Goal: Check status: Check status

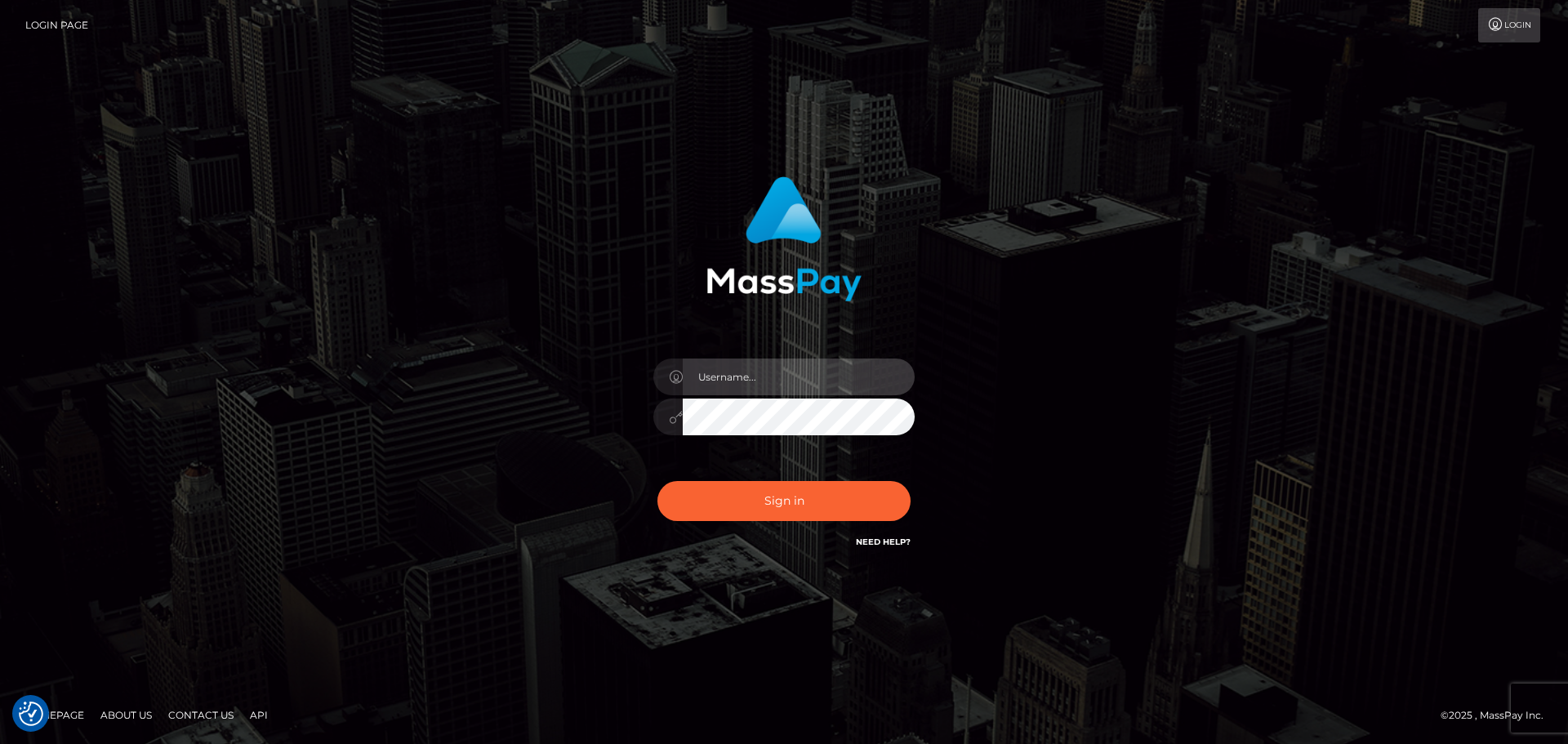
click at [710, 371] on input "text" at bounding box center [798, 376] width 232 height 37
type input "georgio.nmible"
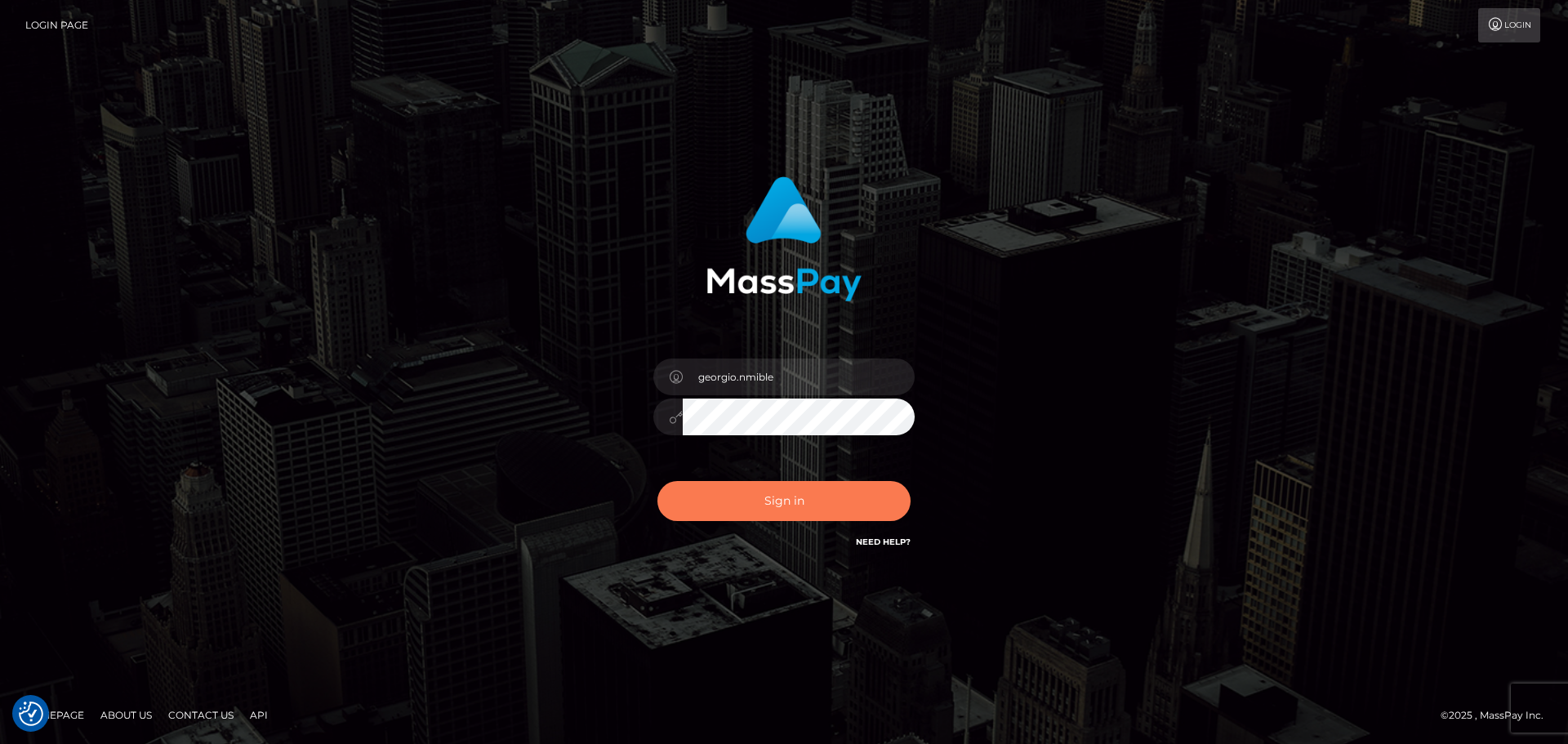
click at [773, 505] on button "Sign in" at bounding box center [784, 501] width 253 height 40
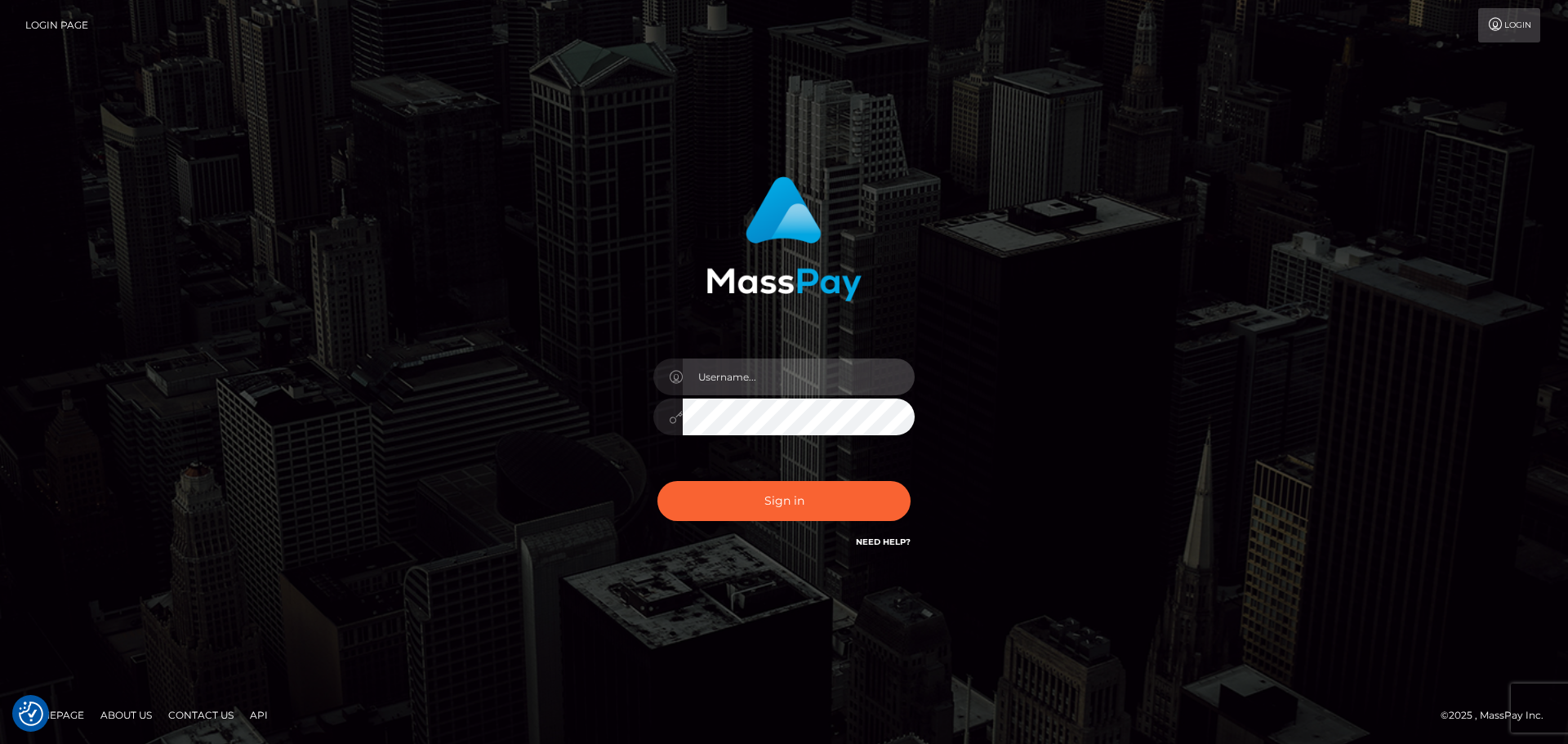
click at [766, 373] on input "text" at bounding box center [798, 376] width 232 height 37
type input "georgio.nmible"
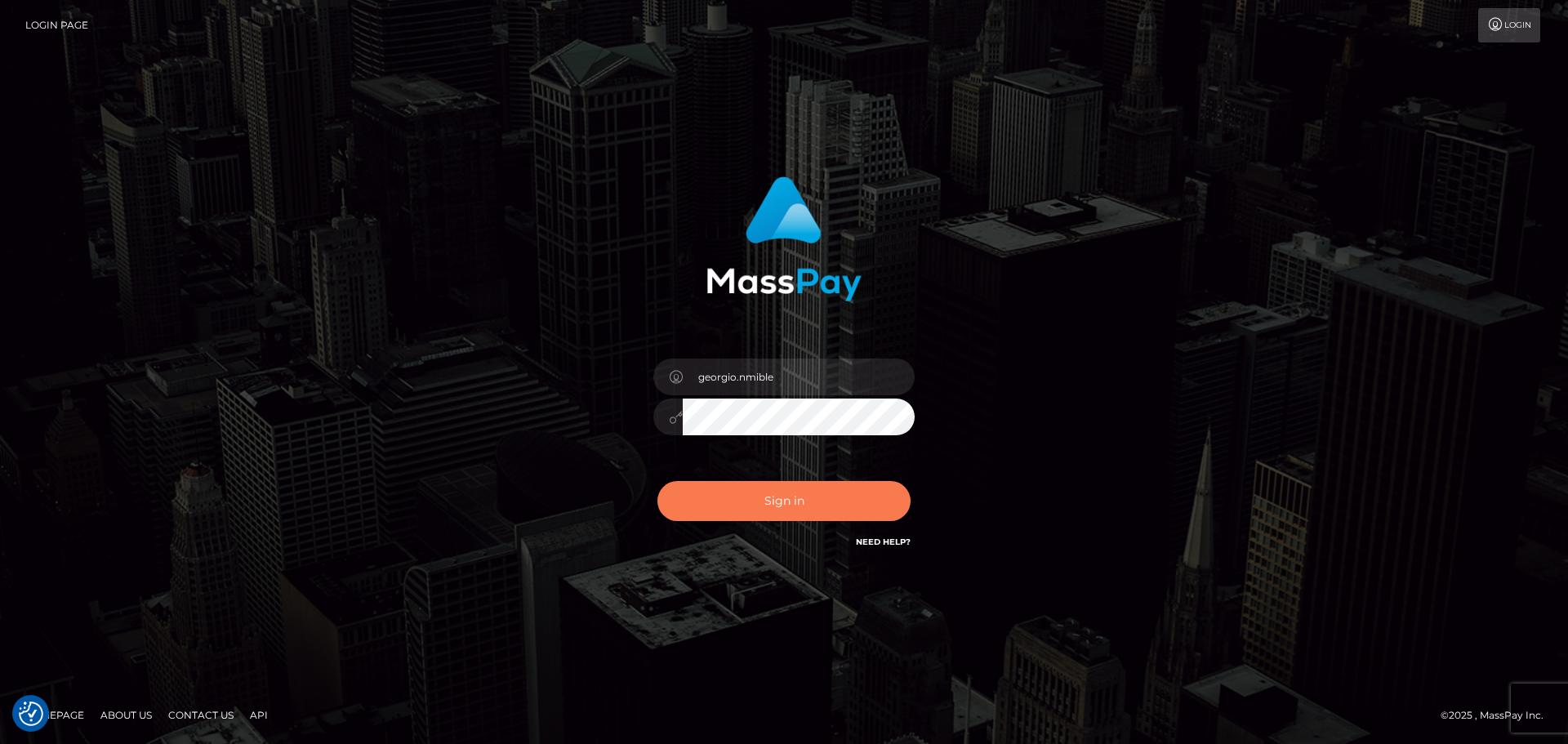
click at [770, 494] on button "Sign in" at bounding box center [784, 501] width 253 height 40
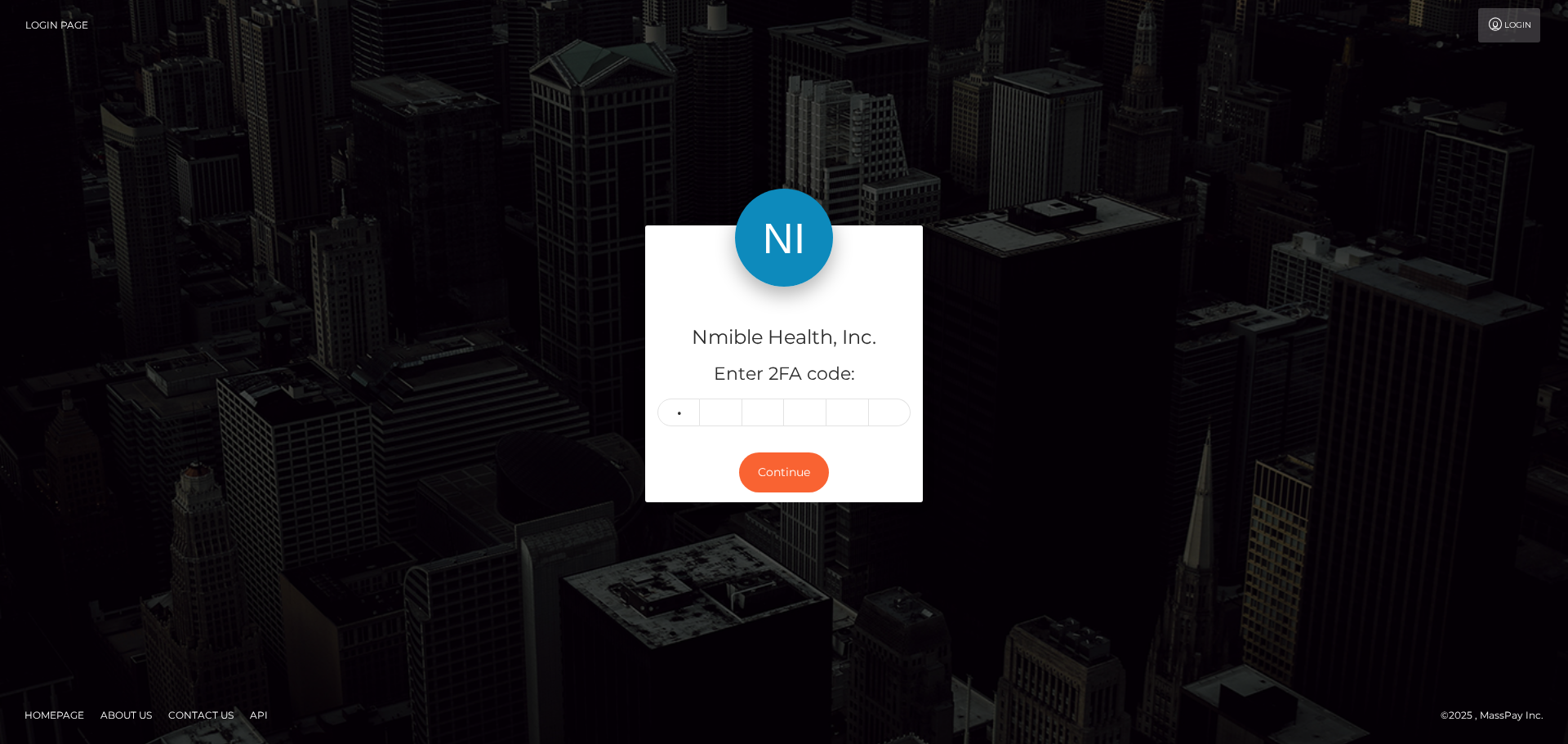
type input "3"
type input "5"
type input "6"
type input "3"
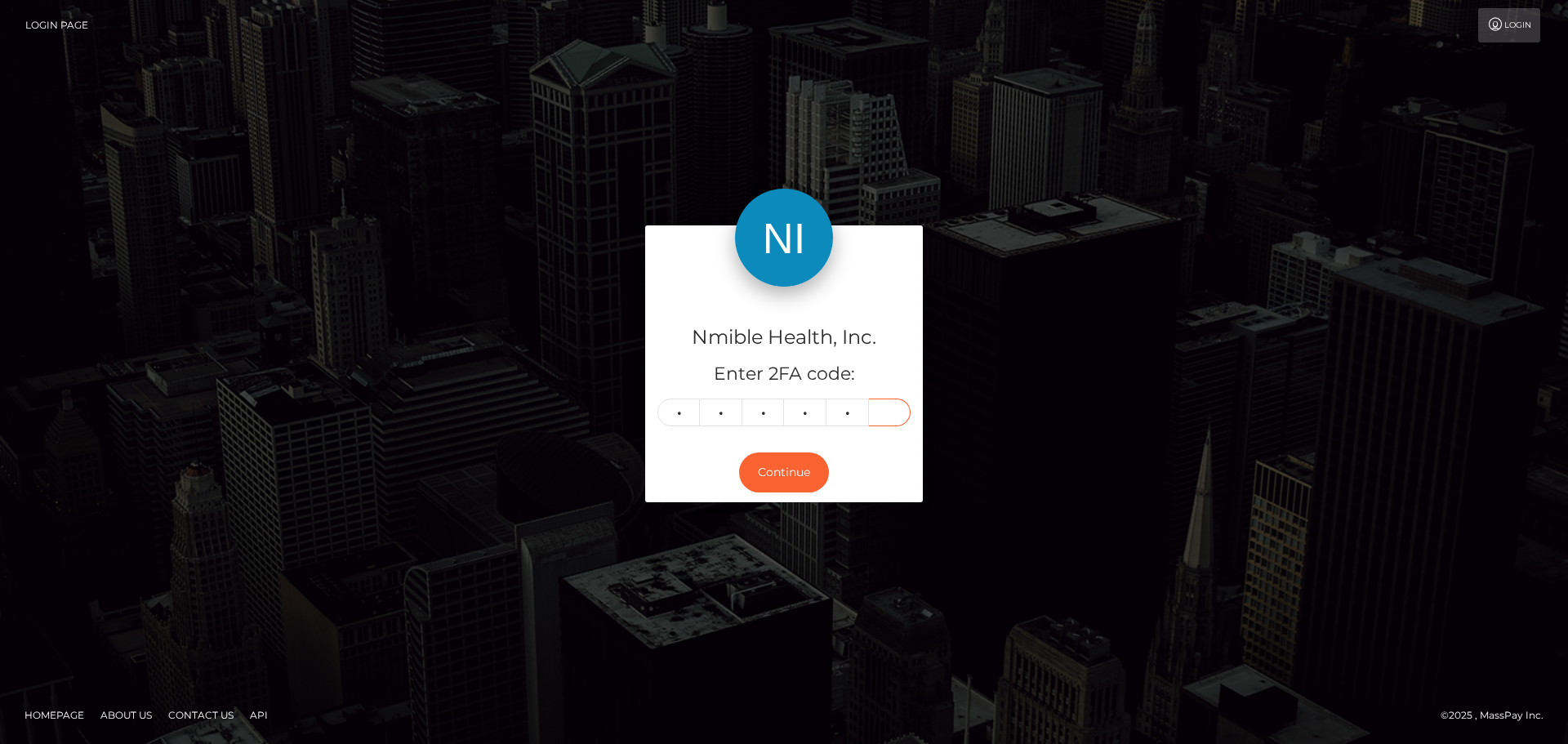
type input "0"
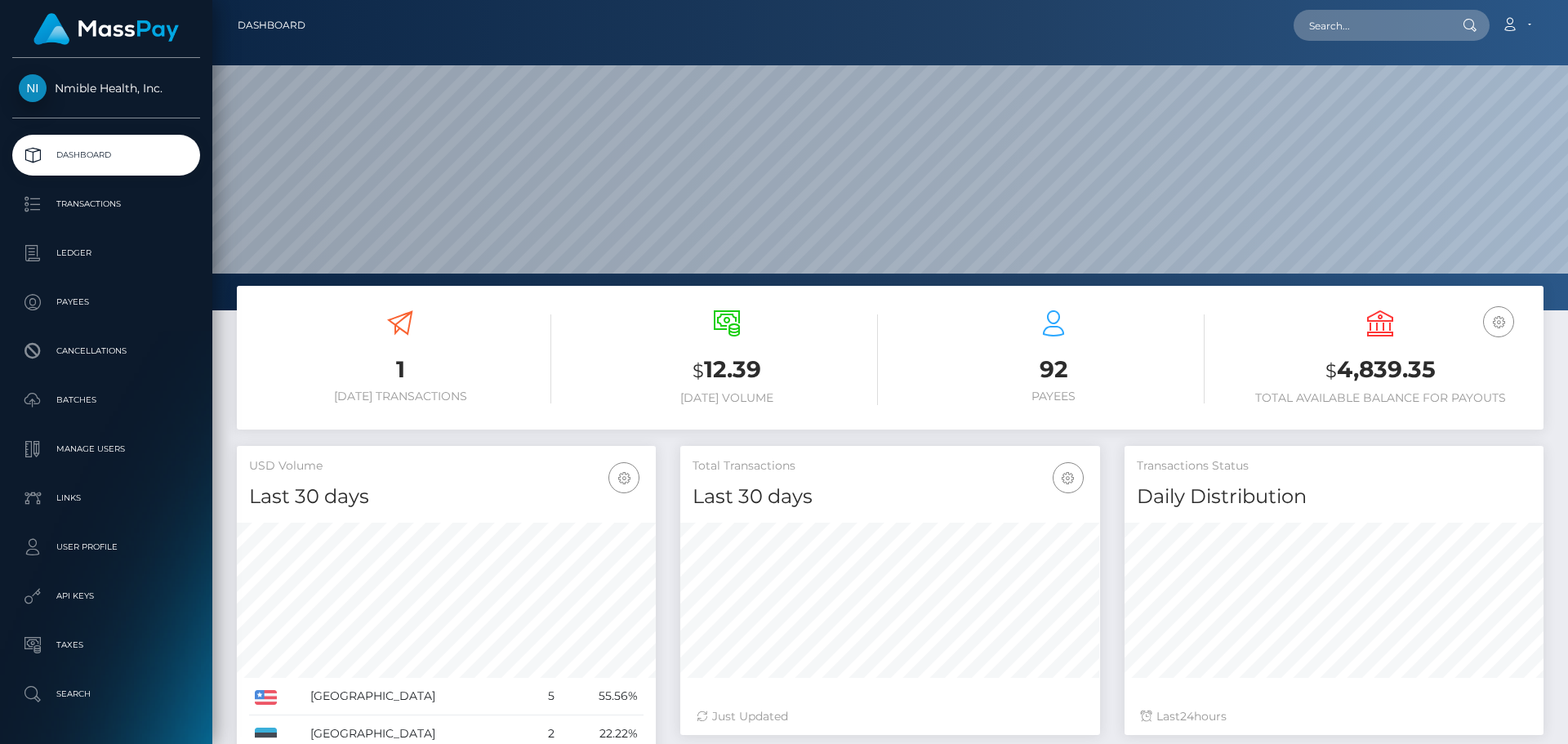
scroll to position [290, 419]
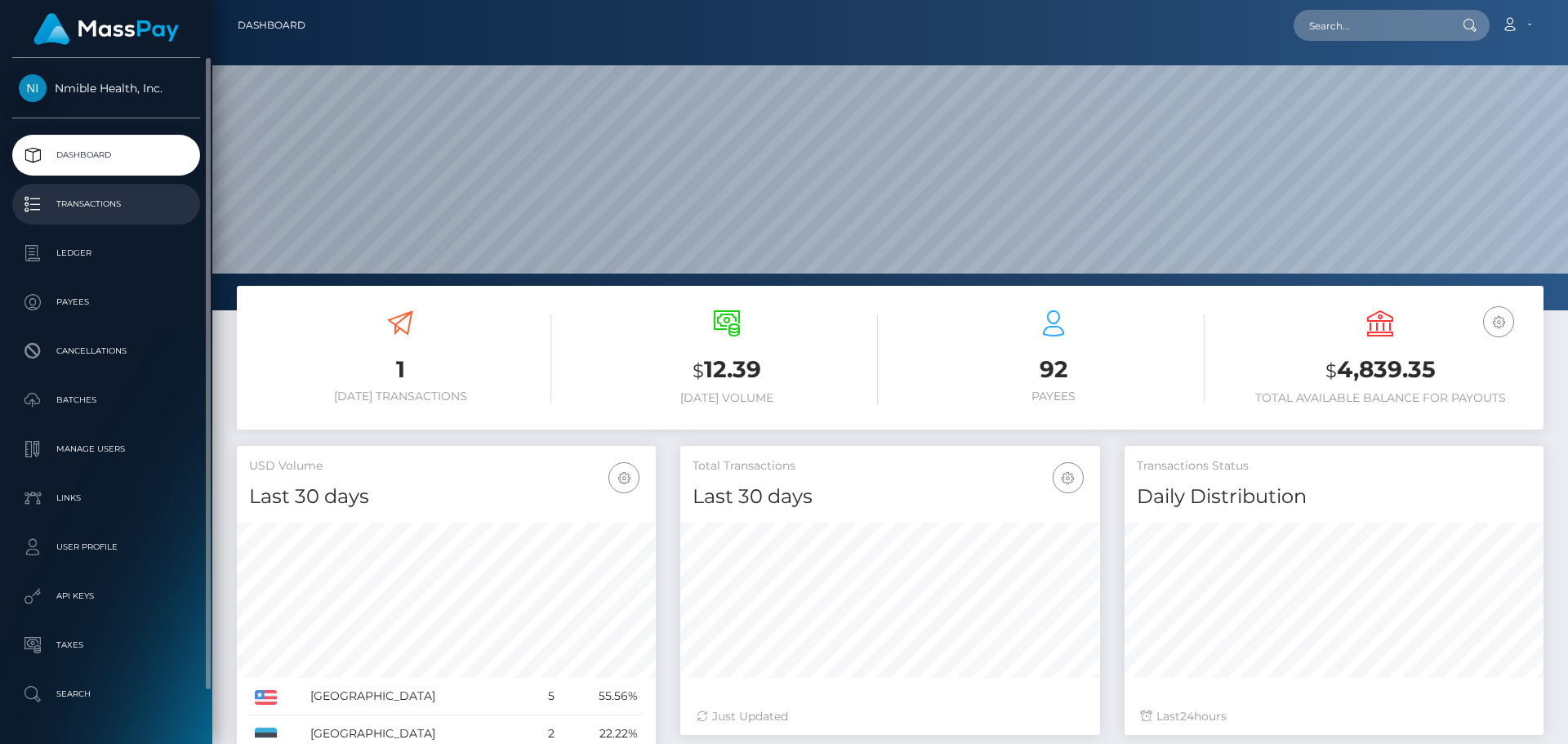
click at [105, 200] on p "Transactions" at bounding box center [106, 204] width 175 height 24
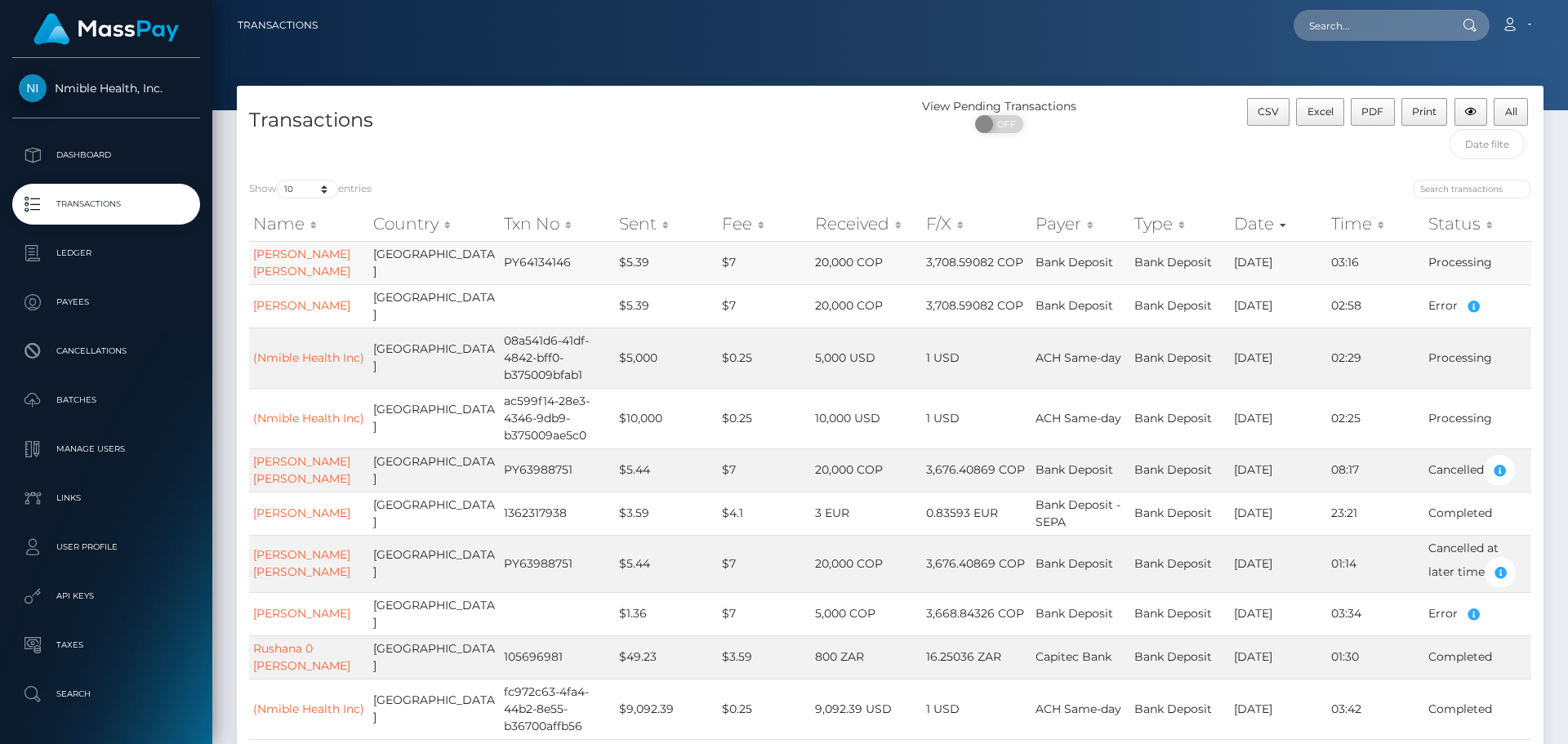
click at [811, 259] on td "20,000 COP" at bounding box center [866, 263] width 111 height 43
click at [1367, 252] on td "03:16" at bounding box center [1375, 263] width 97 height 43
click at [1417, 258] on td "03:16" at bounding box center [1375, 263] width 97 height 43
click at [948, 253] on td "3,708.59082 COP" at bounding box center [976, 263] width 109 height 43
click at [640, 146] on div "Transactions" at bounding box center [563, 133] width 654 height 70
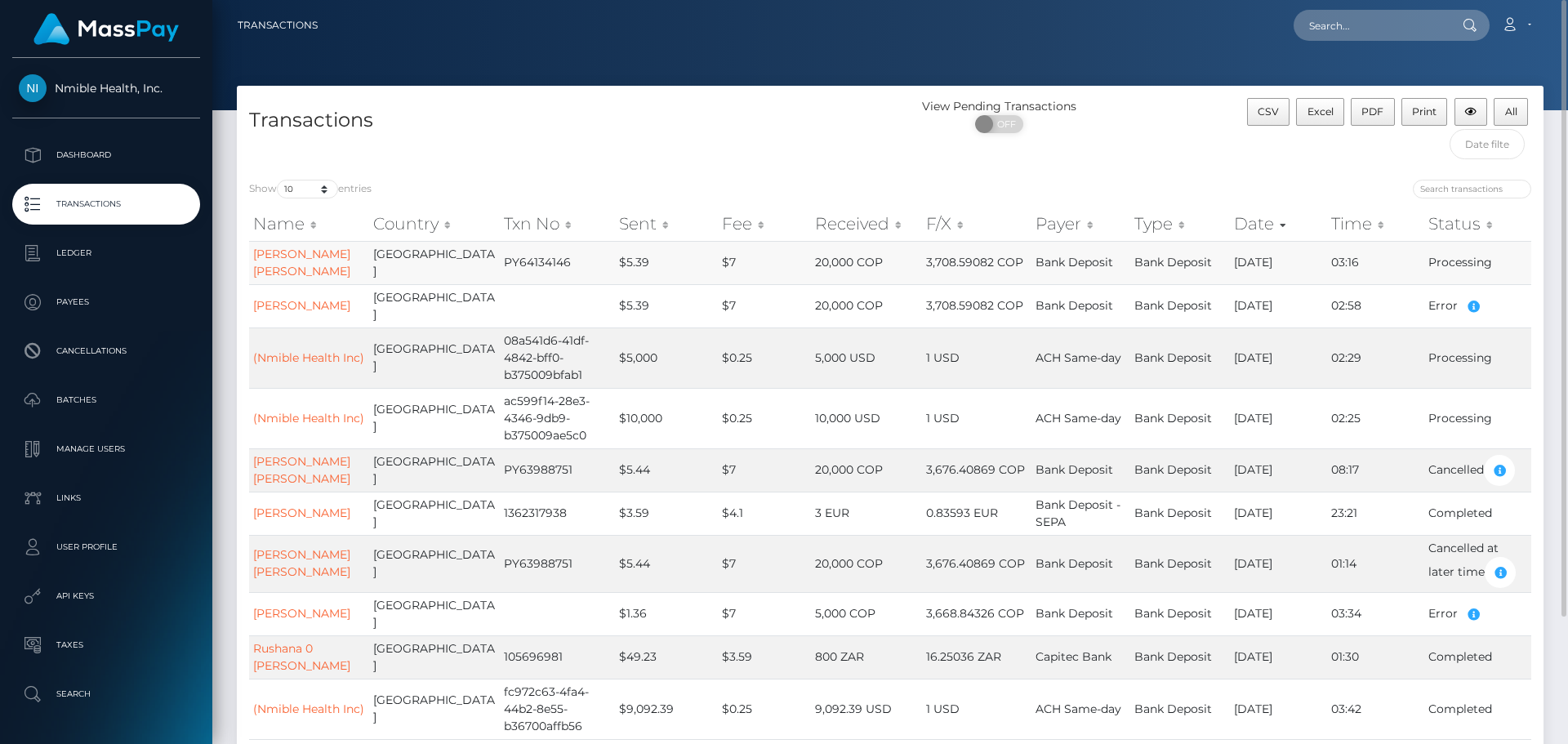
click at [718, 254] on td "$7" at bounding box center [765, 263] width 93 height 43
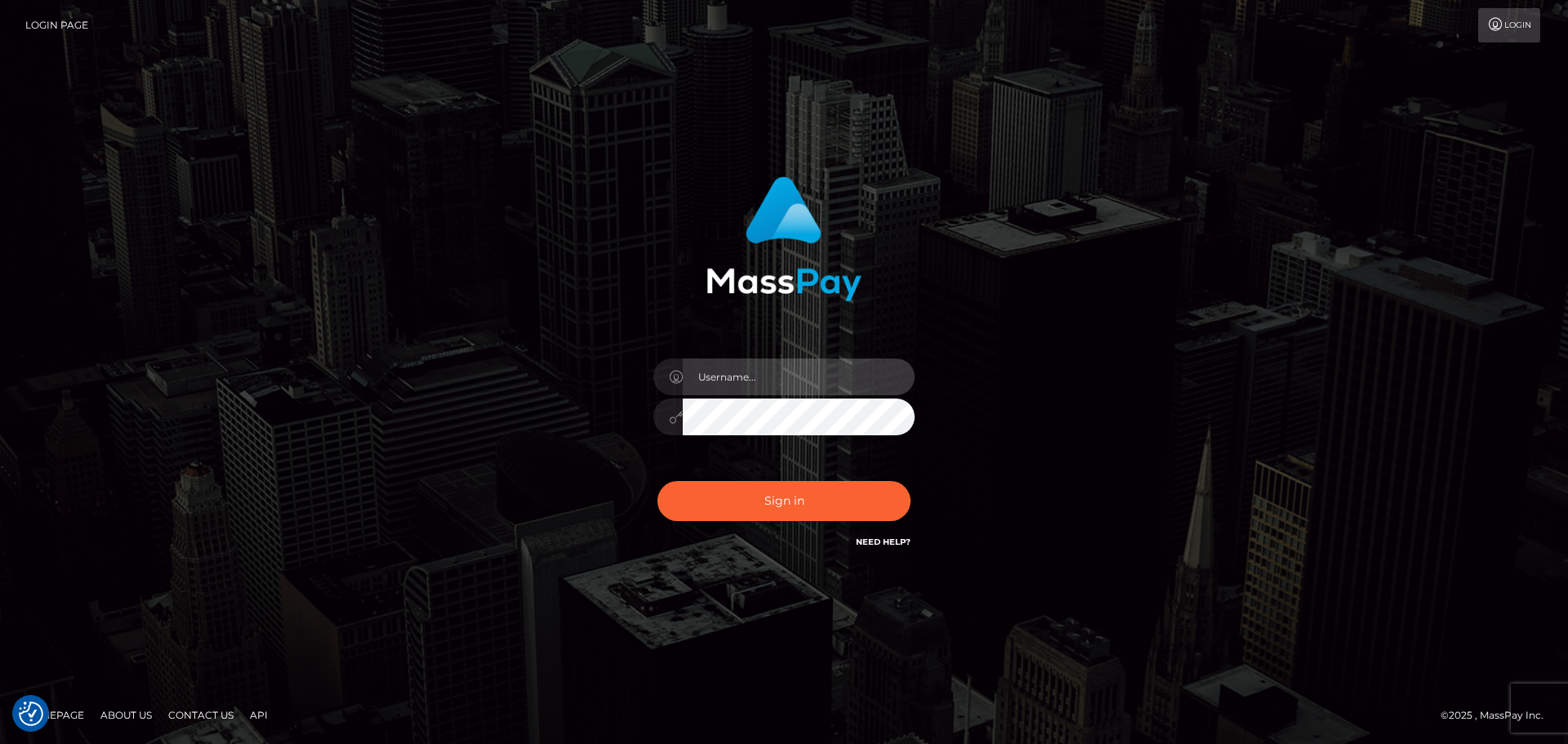
drag, startPoint x: 767, startPoint y: 380, endPoint x: 770, endPoint y: 393, distance: 13.3
click at [767, 380] on input "text" at bounding box center [798, 376] width 232 height 37
type input "georgio.nmible"
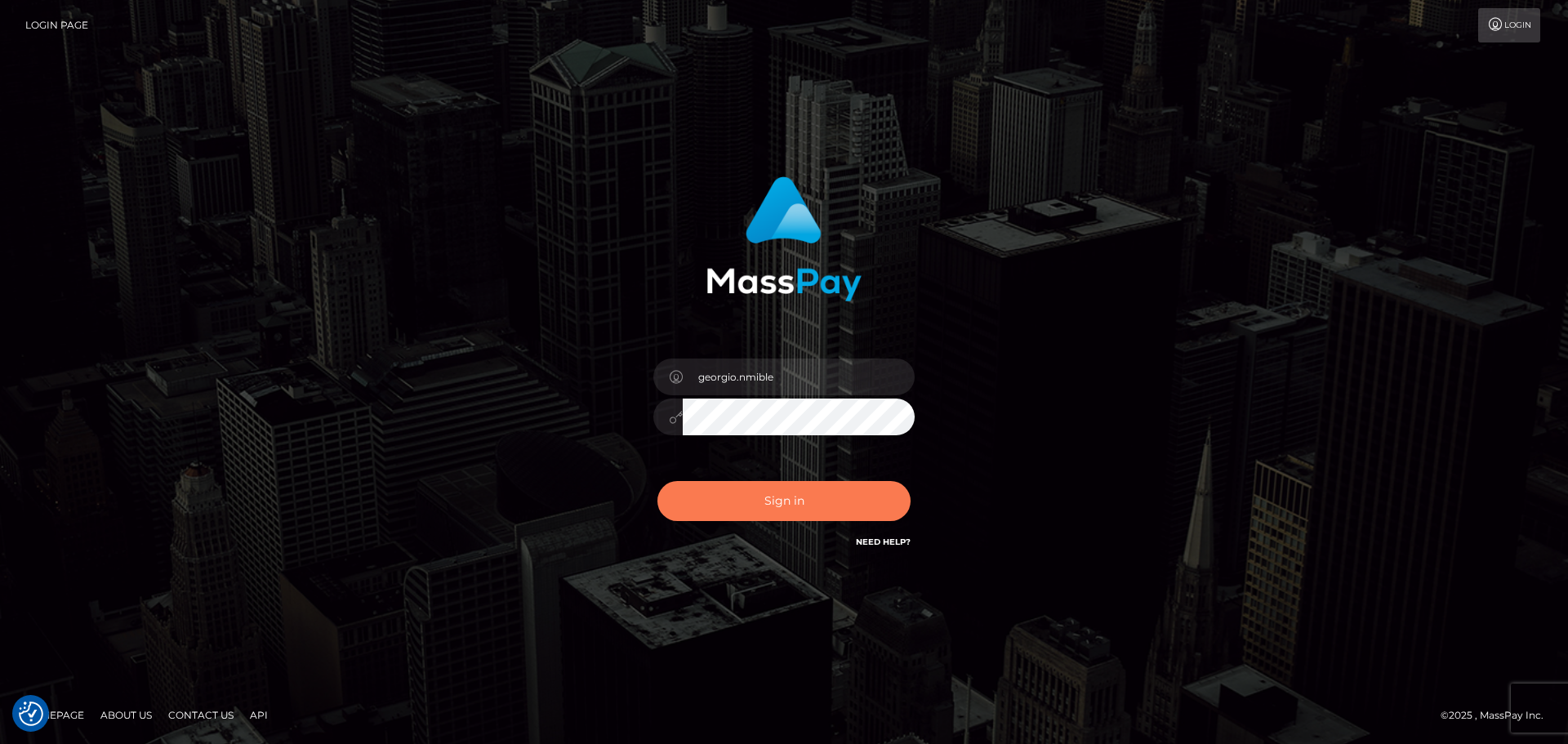
click at [810, 505] on button "Sign in" at bounding box center [784, 501] width 253 height 40
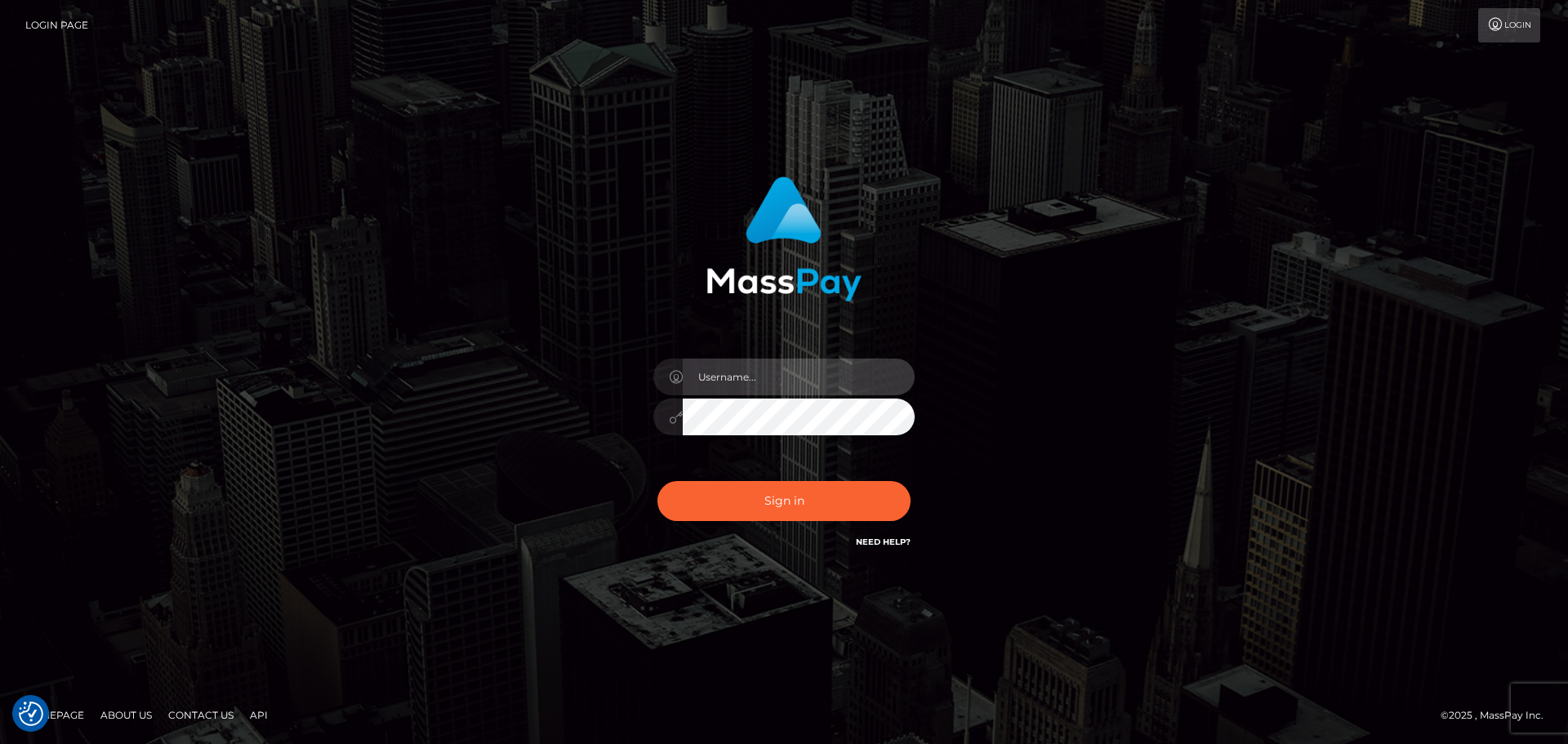
click at [795, 392] on input "text" at bounding box center [798, 376] width 232 height 37
type input "georgio.nmible"
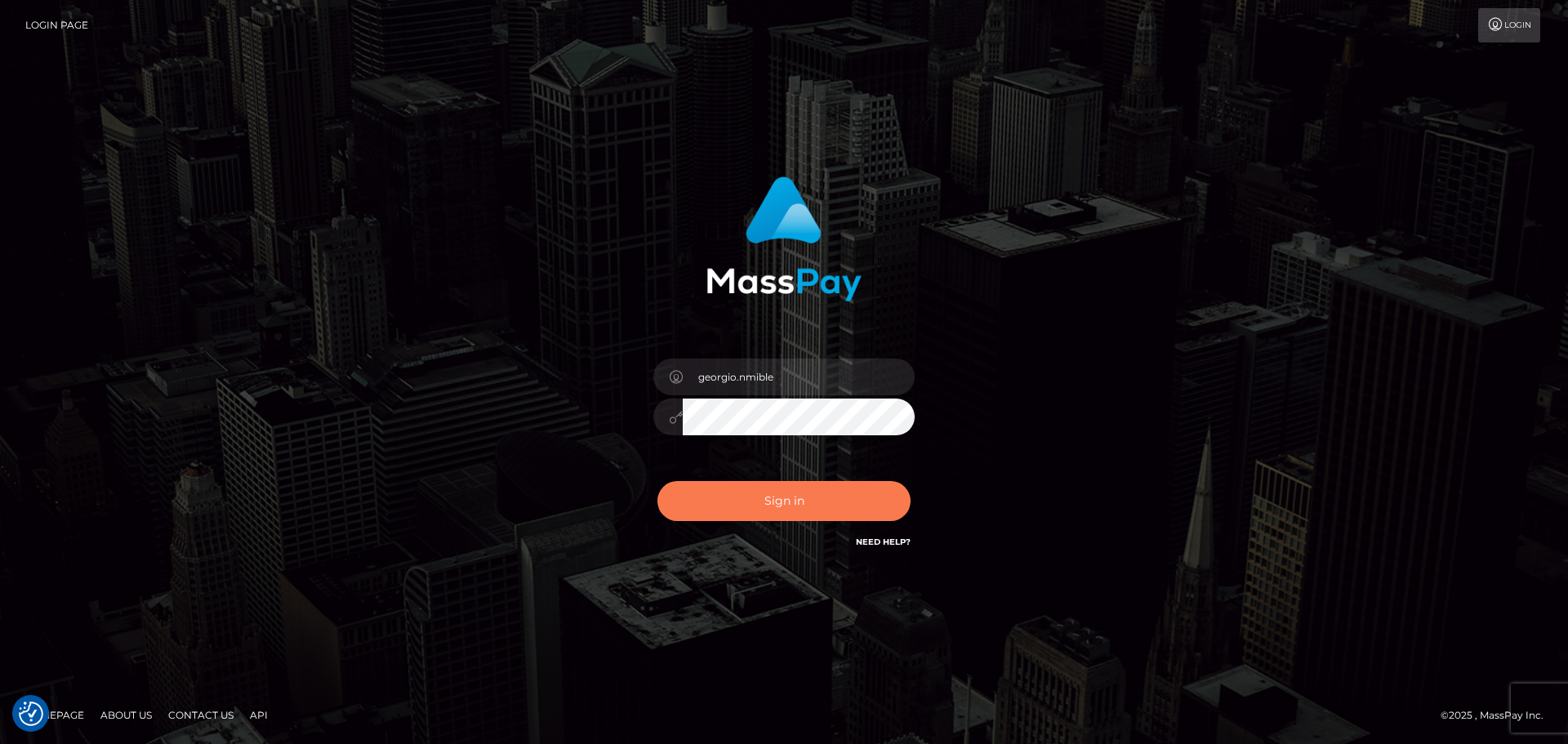
click at [770, 493] on button "Sign in" at bounding box center [784, 501] width 253 height 40
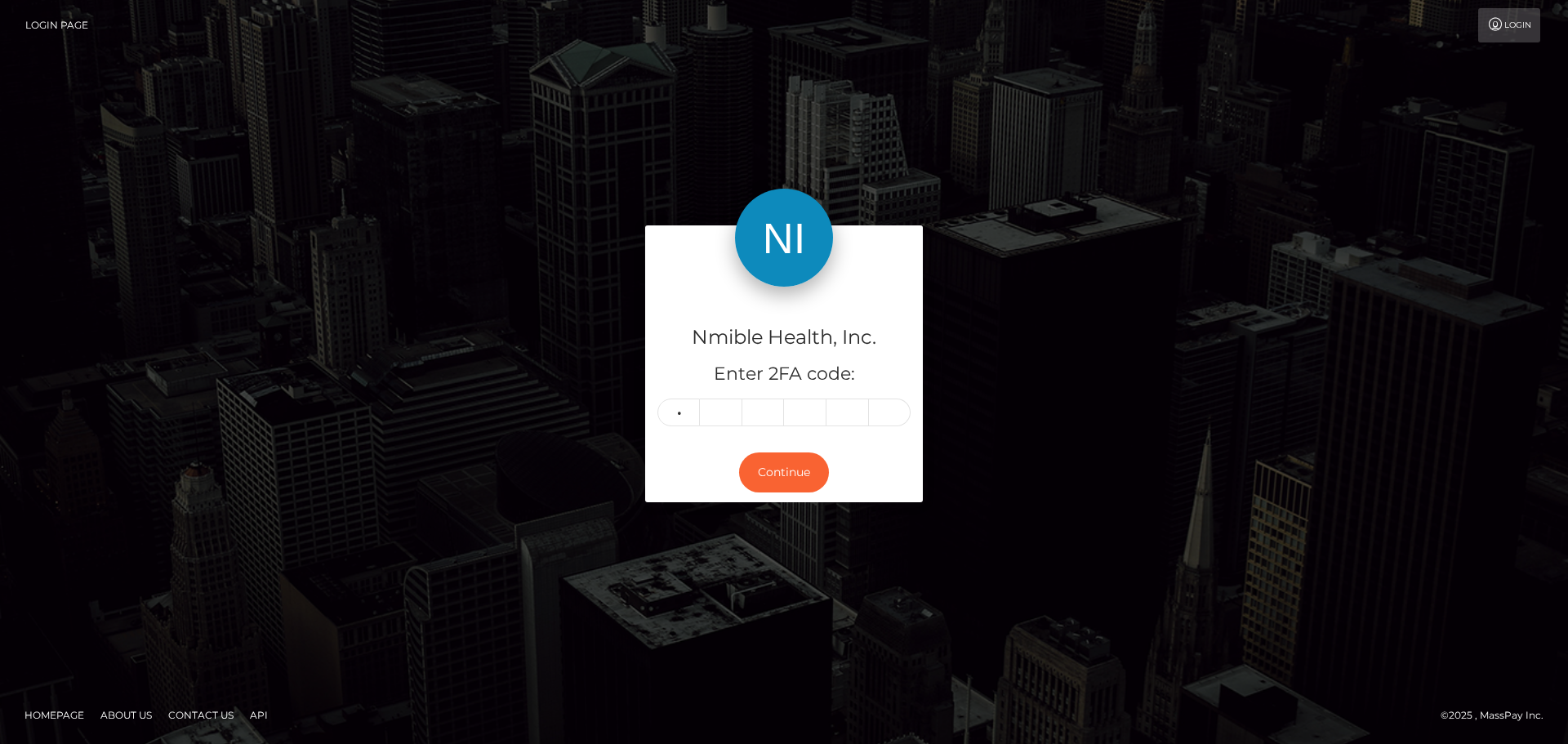
type input "3"
type input "5"
type input "8"
type input "1"
type input "9"
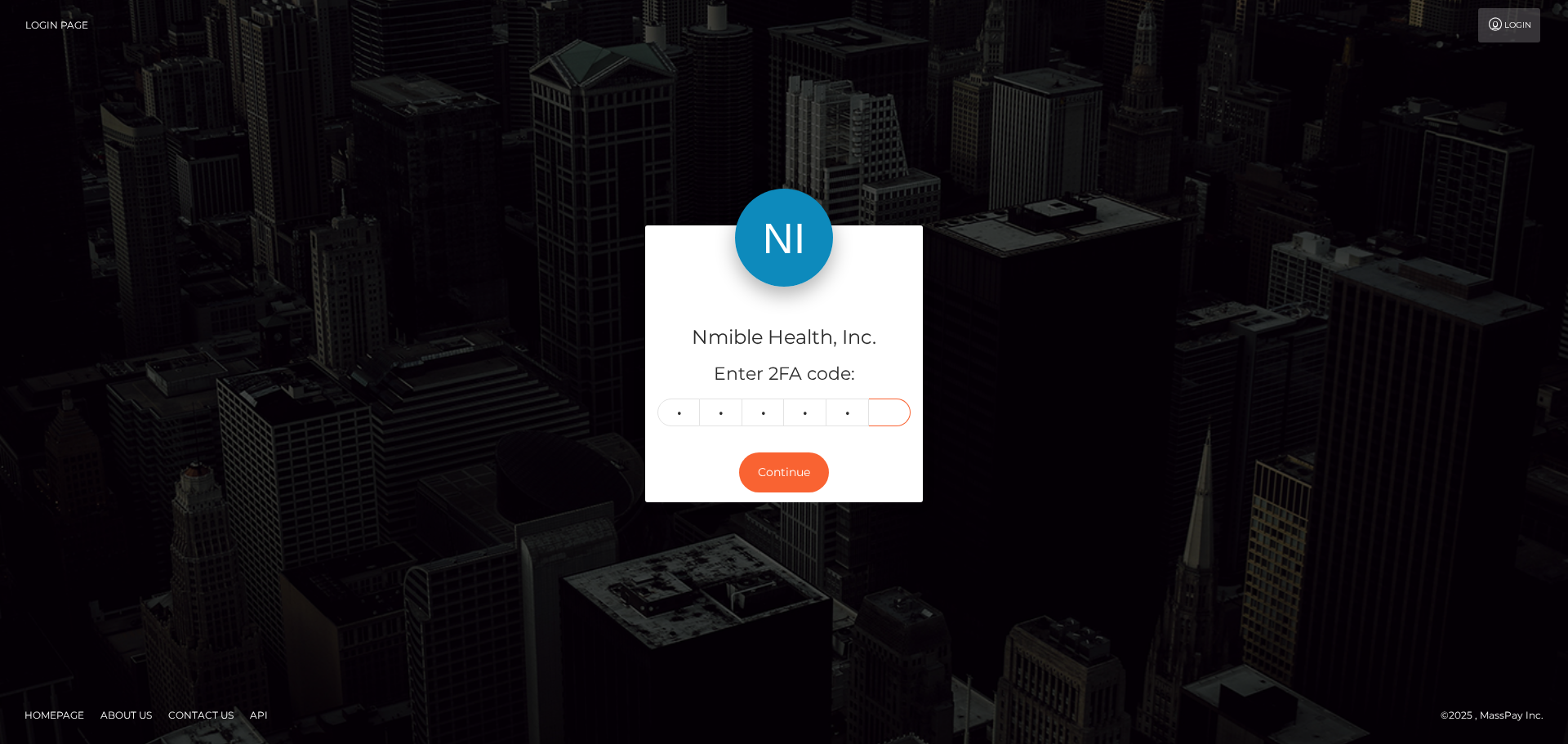
type input "5"
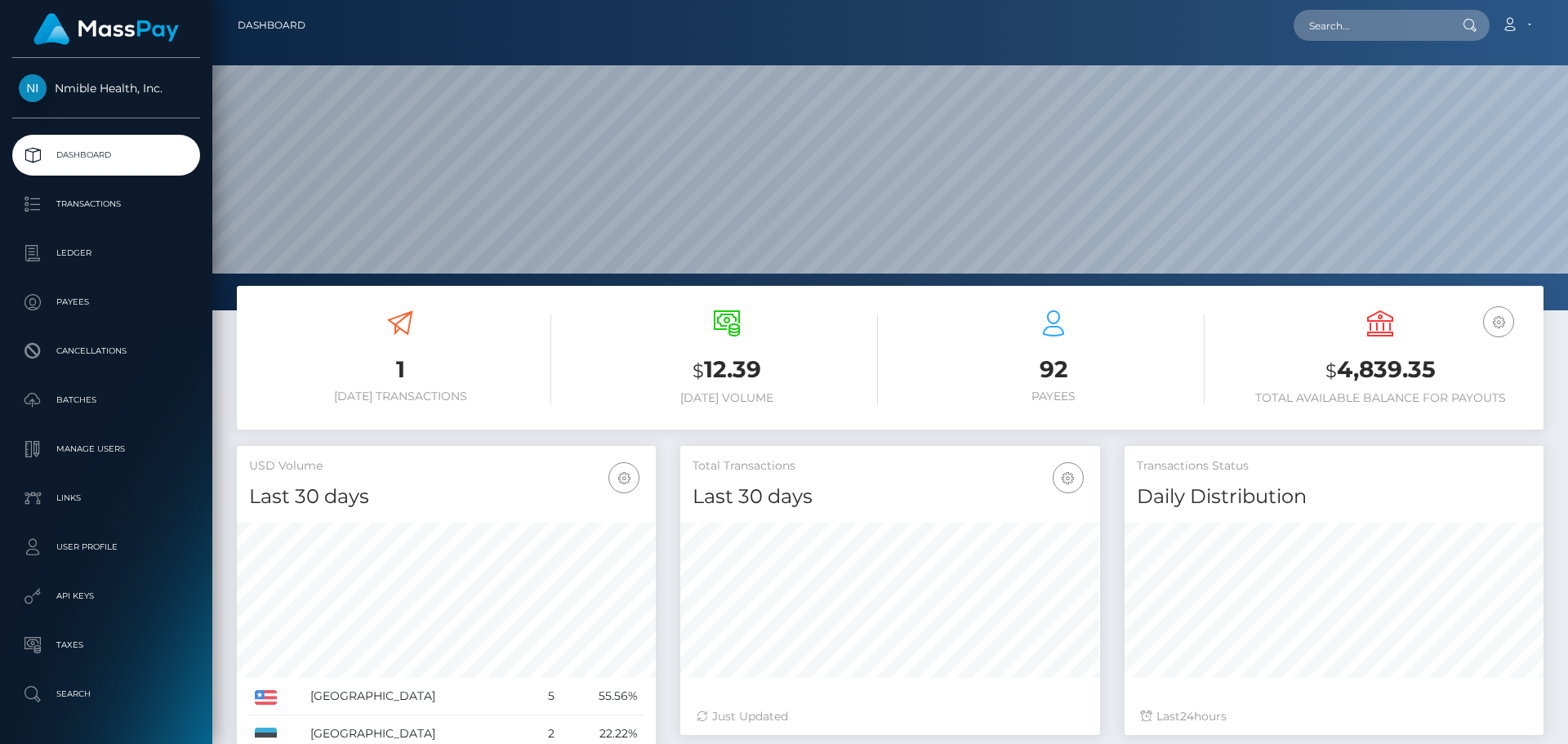
scroll to position [290, 419]
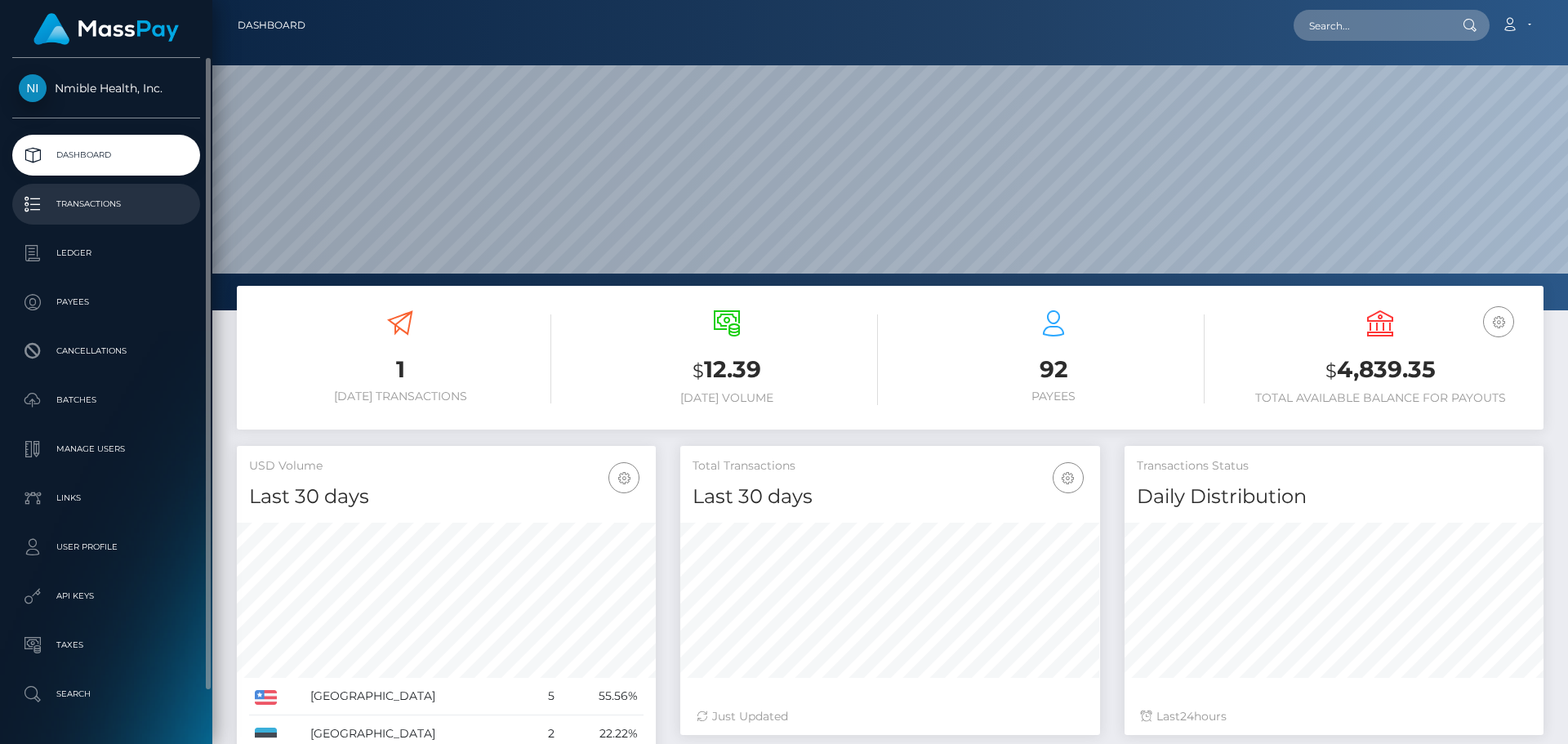
click at [64, 196] on p "Transactions" at bounding box center [106, 204] width 175 height 24
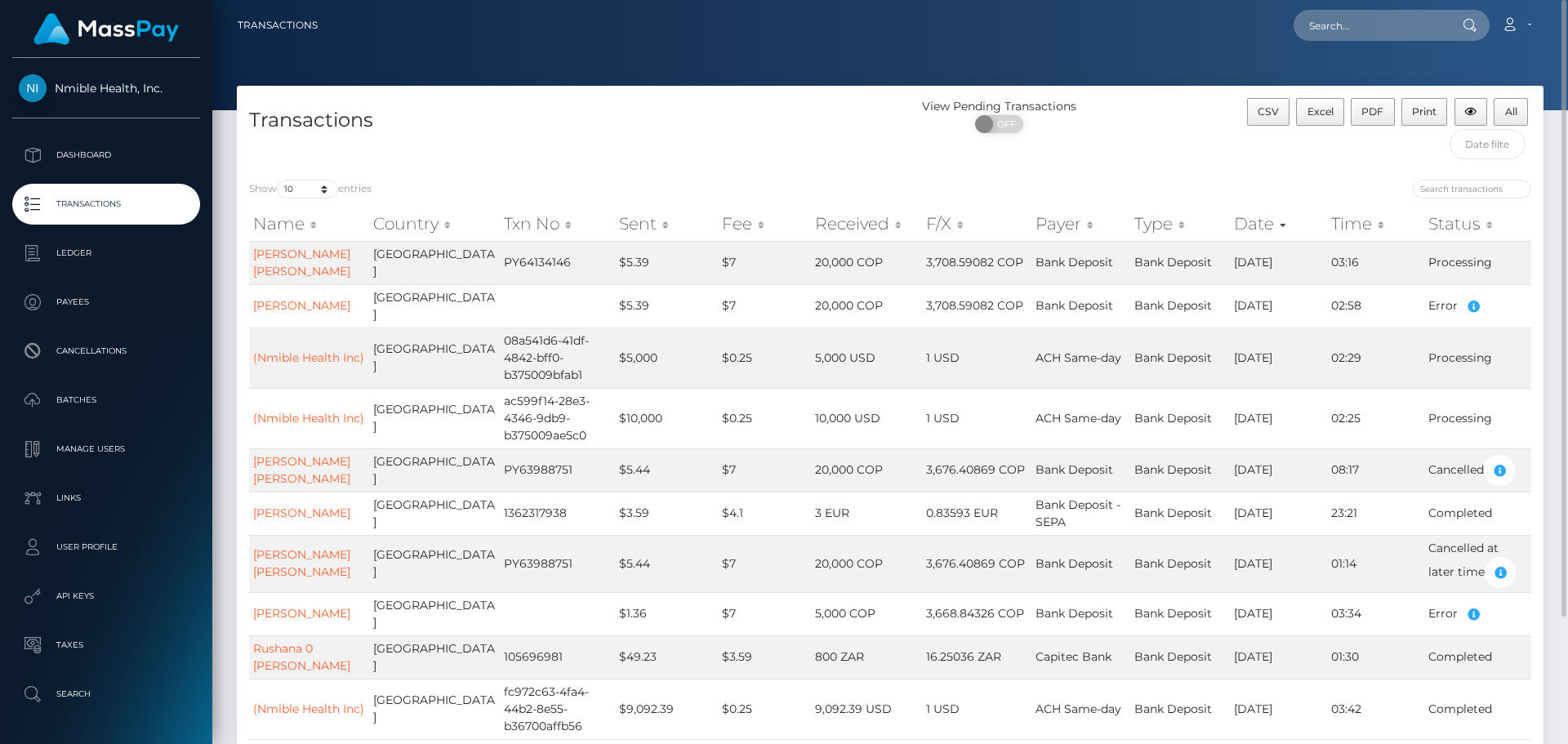
click at [644, 124] on h4 "Transactions" at bounding box center [563, 120] width 629 height 28
click at [1459, 263] on td "Processing" at bounding box center [1478, 263] width 107 height 43
click at [547, 186] on div "Show 10 25 50 100 250 500 1,000 3,500 entries" at bounding box center [563, 191] width 629 height 23
click at [653, 128] on h4 "Transactions" at bounding box center [563, 120] width 629 height 28
click at [284, 271] on link "MARIA PIEDAD ALVAREZ RUIZ" at bounding box center [301, 262] width 97 height 32
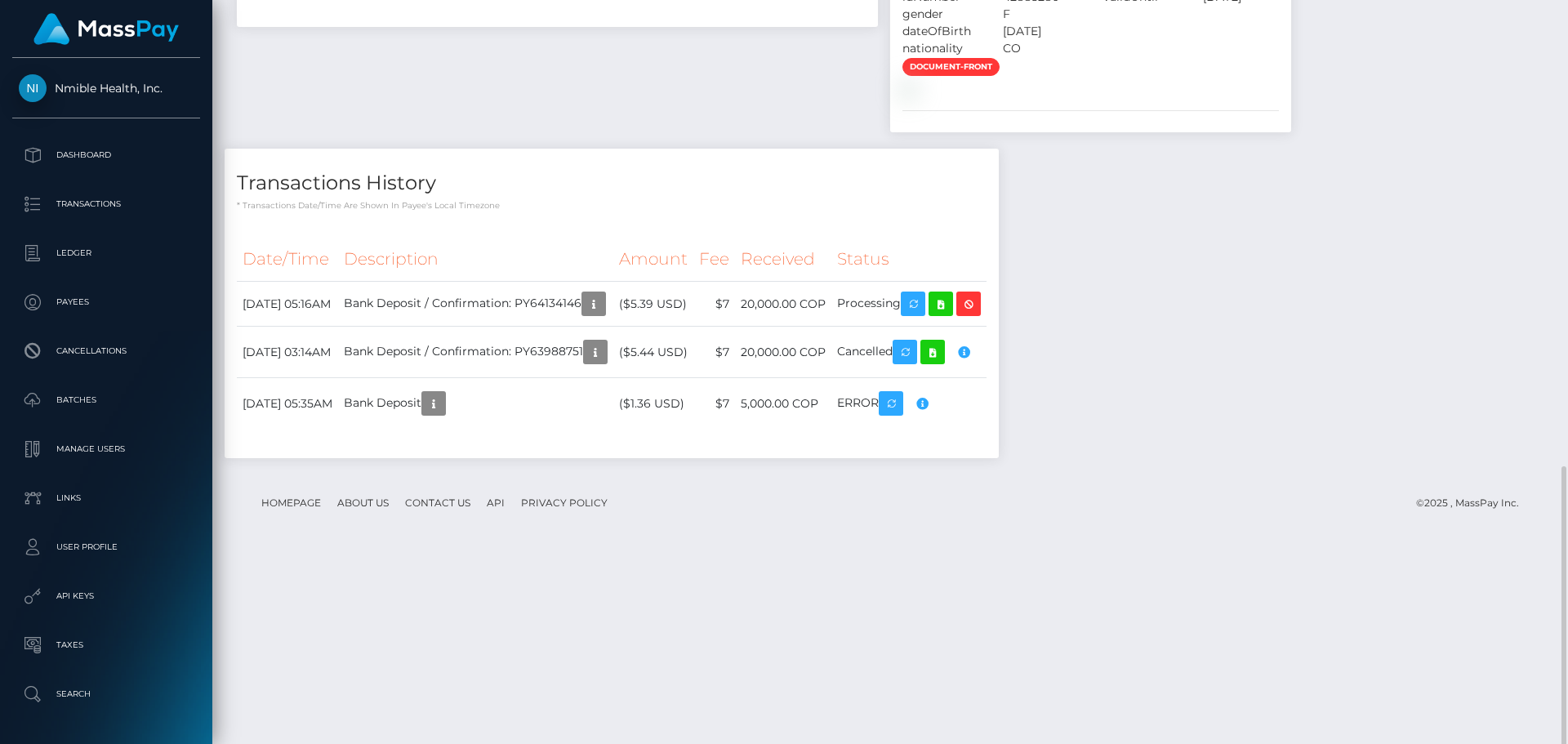
scroll to position [813, 0]
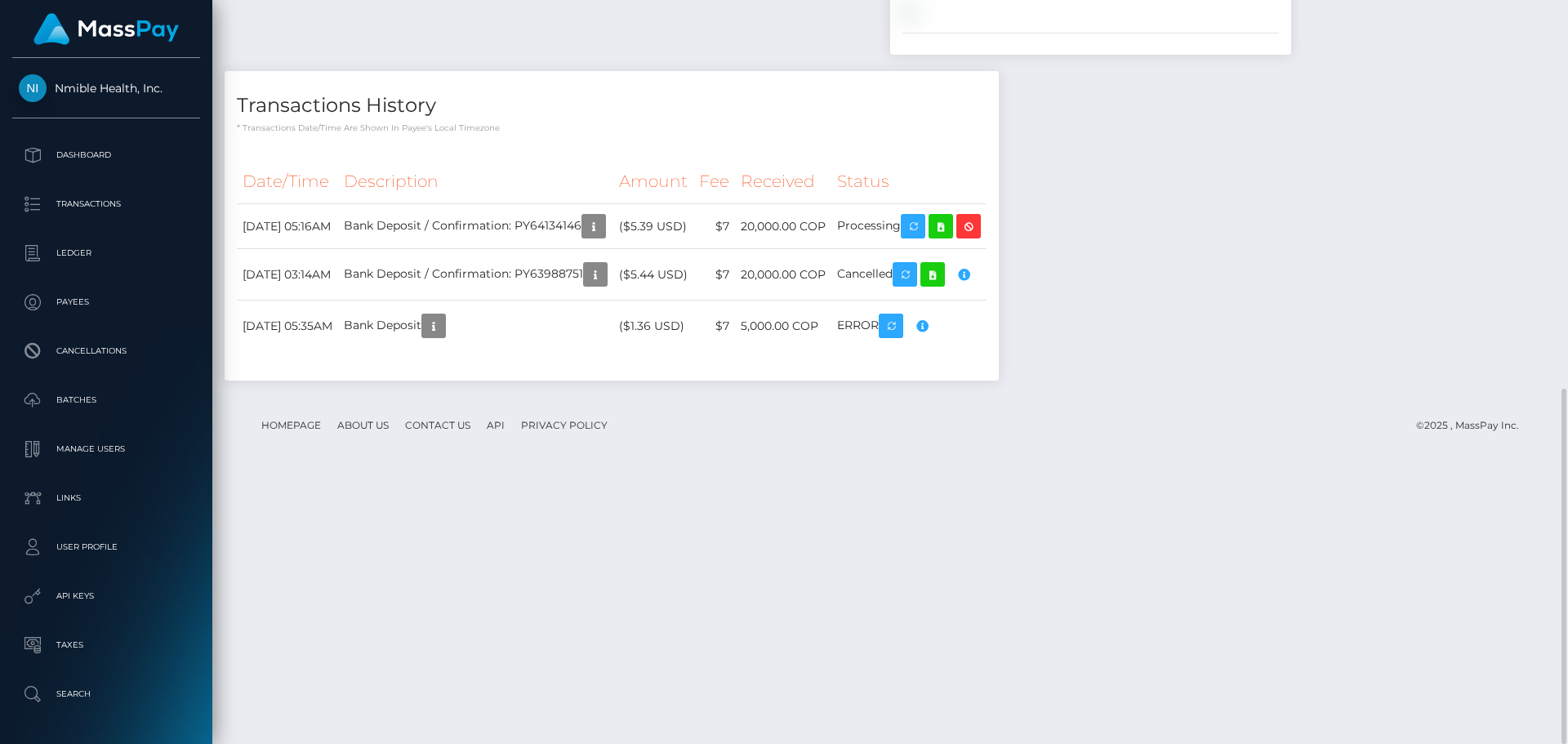
click at [1274, 398] on div "Notes File upload for Government issued ID was completed Wed 5:10PM" at bounding box center [890, 49] width 1331 height 698
click at [604, 237] on icon "button" at bounding box center [593, 226] width 20 height 21
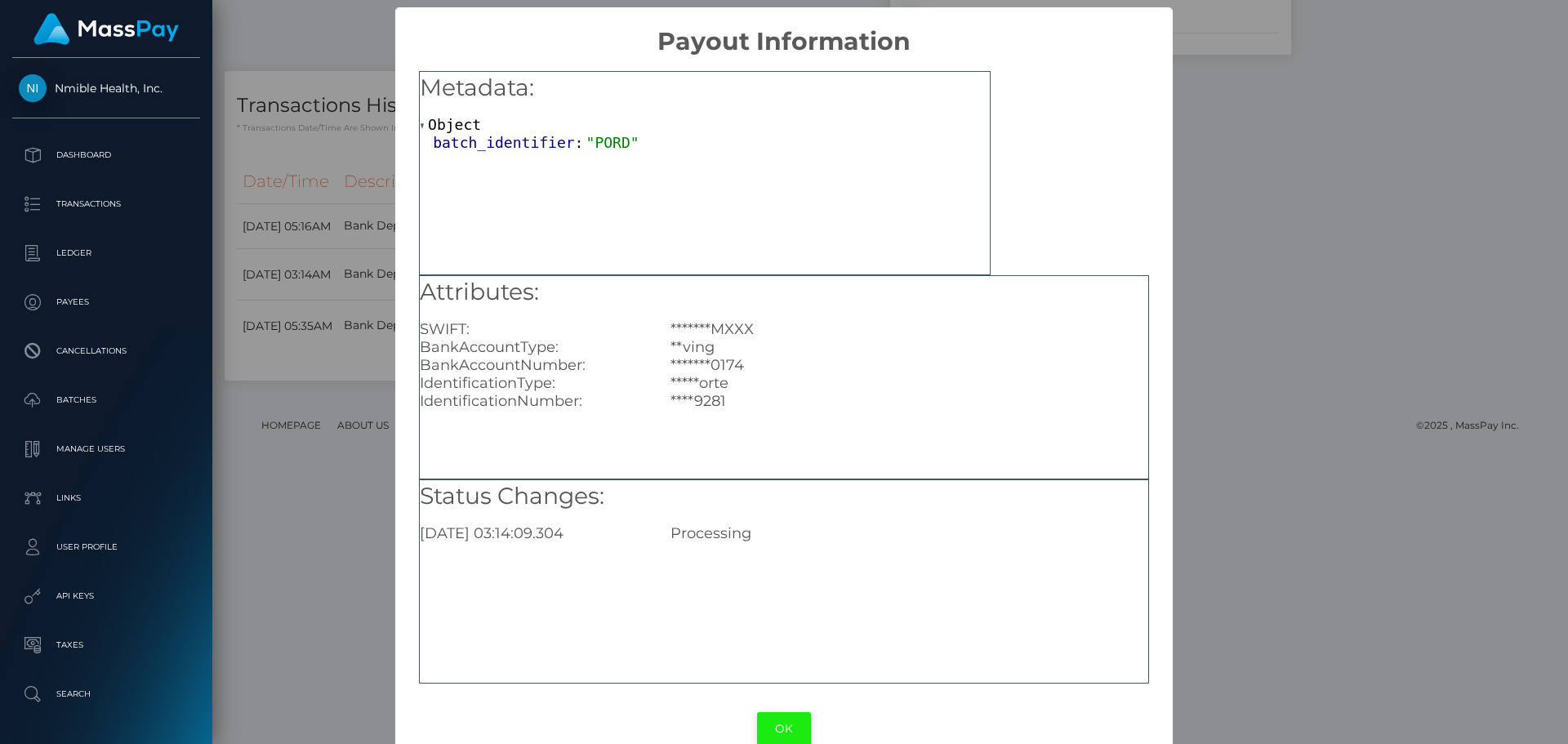
click at [772, 714] on button "OK" at bounding box center [784, 728] width 54 height 34
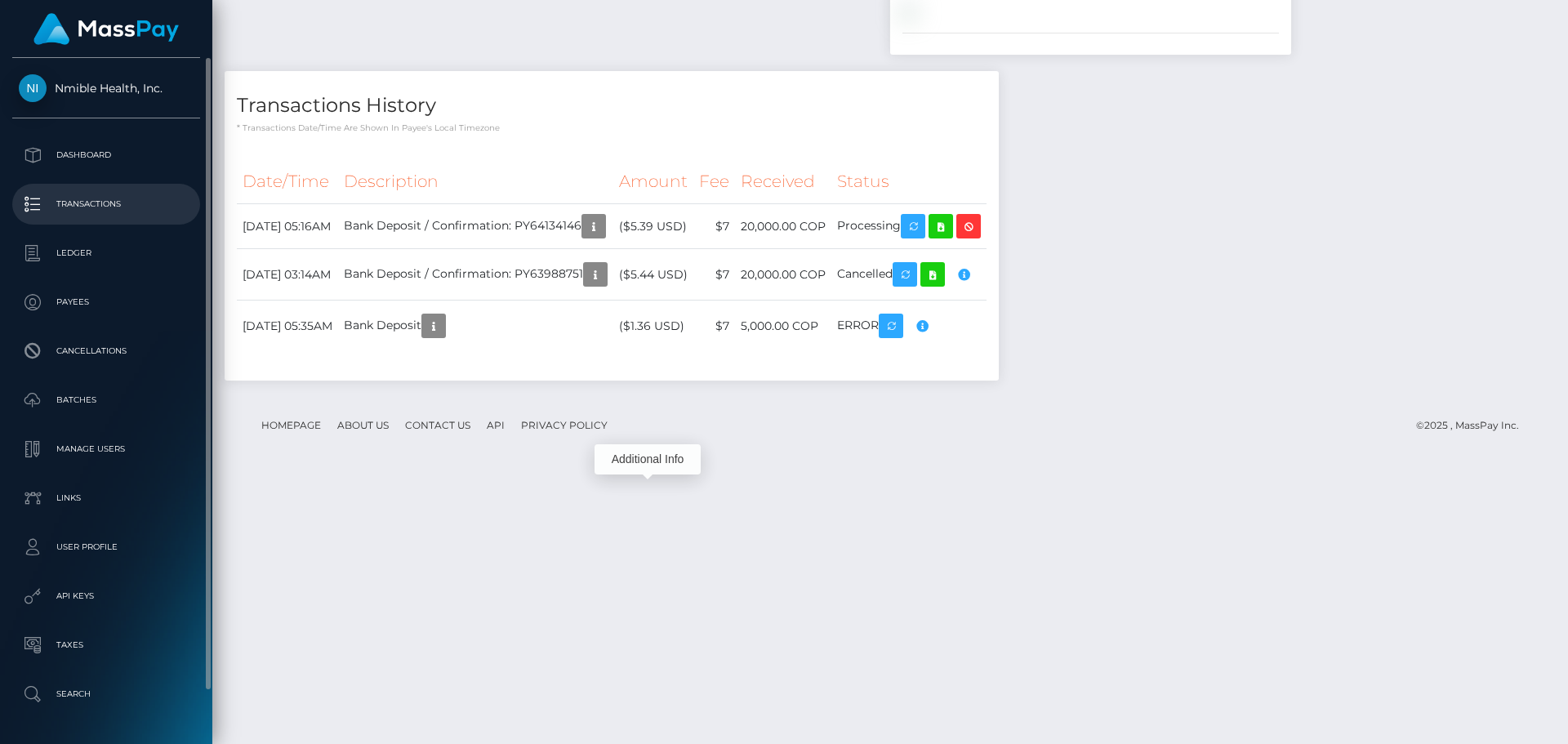
click at [102, 189] on link "Transactions" at bounding box center [106, 203] width 188 height 40
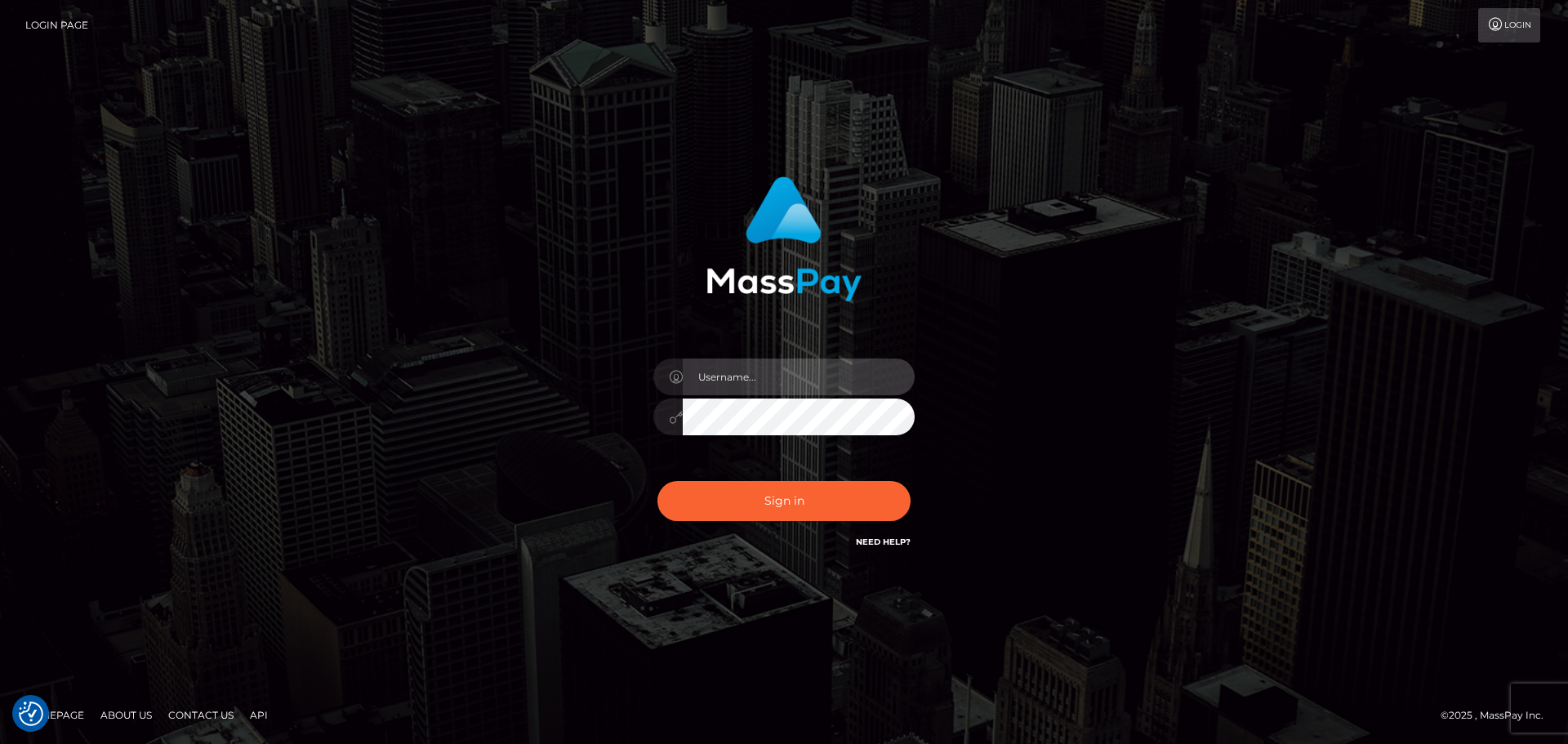
click at [755, 385] on input "text" at bounding box center [798, 376] width 232 height 37
type input "georgio.nmible"
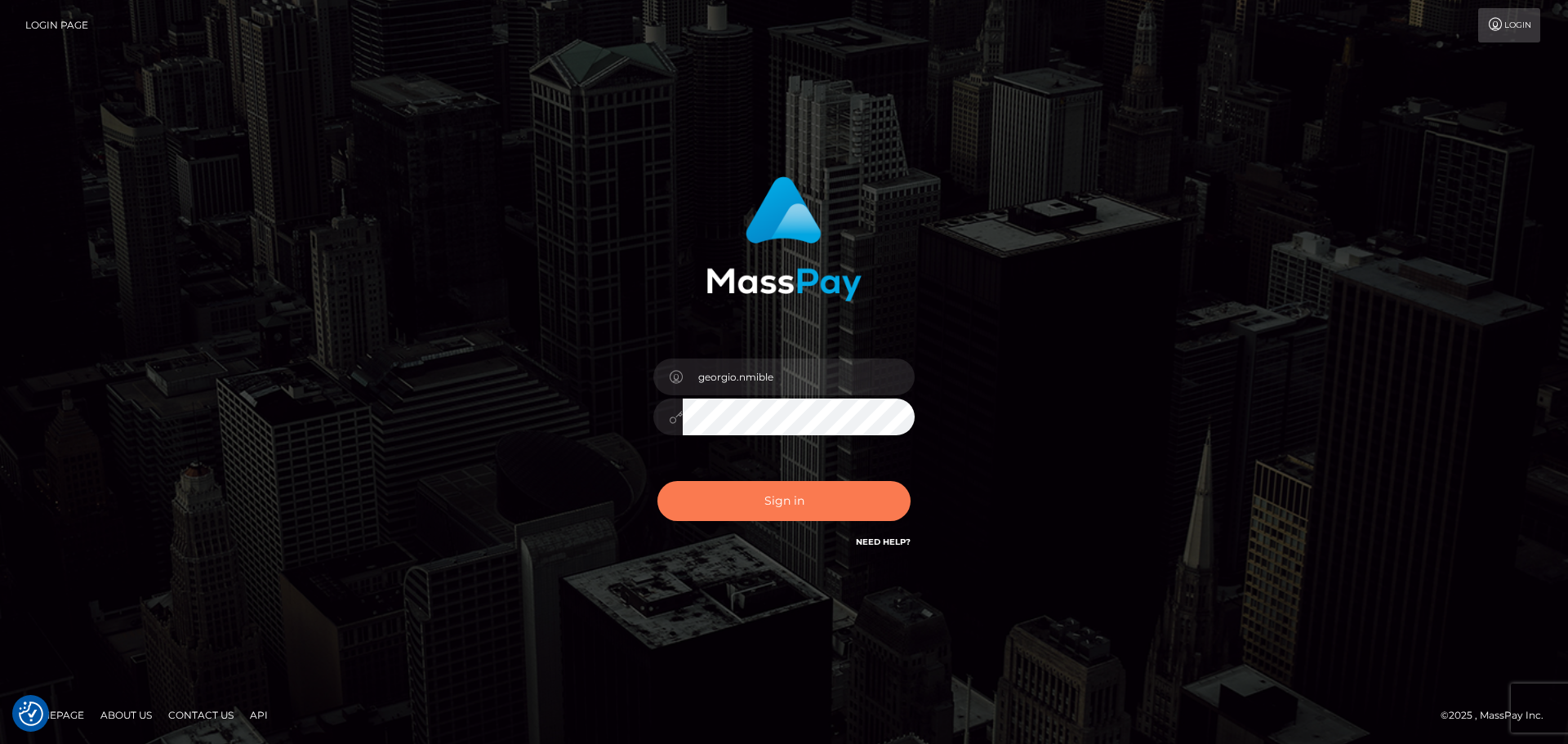
click at [766, 499] on button "Sign in" at bounding box center [784, 501] width 253 height 40
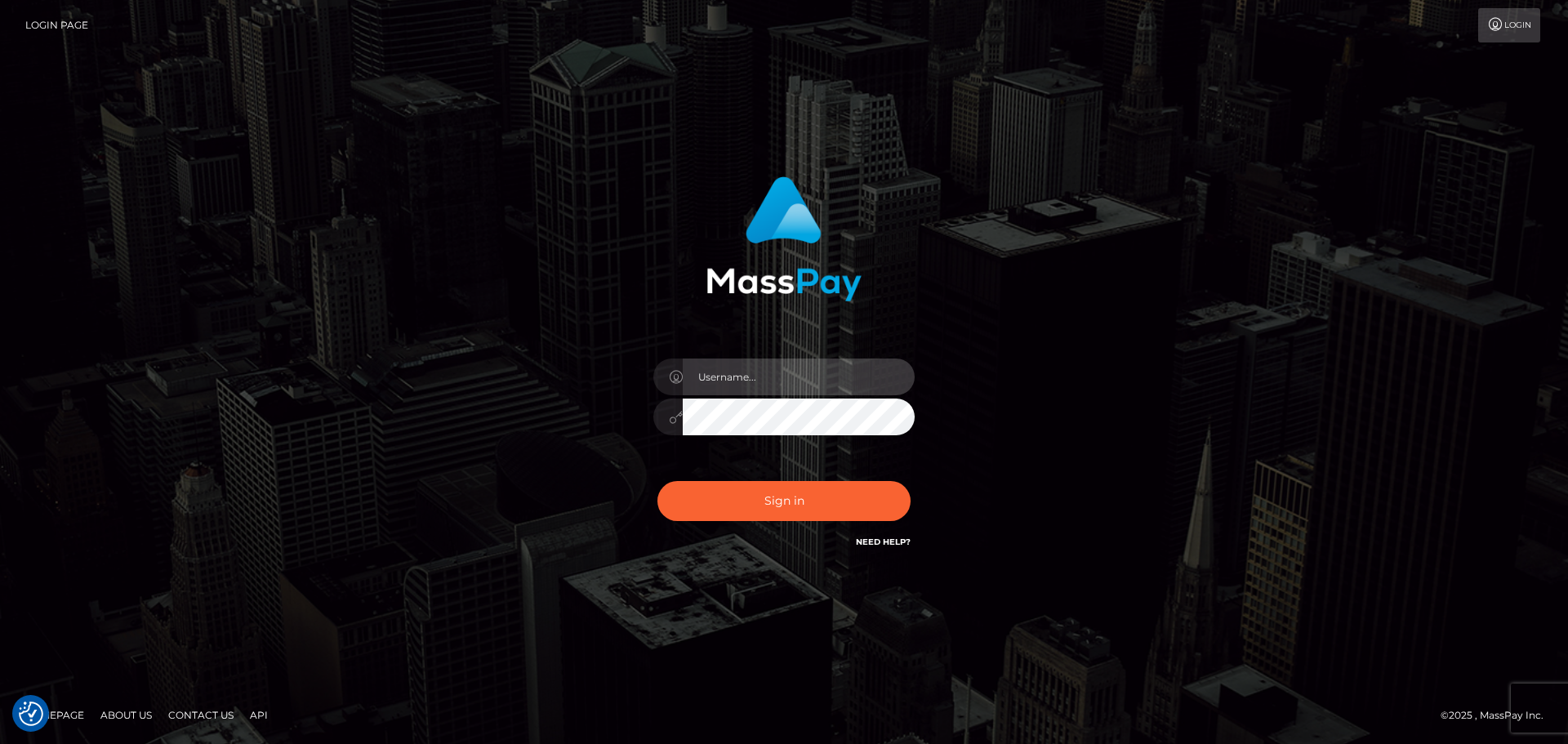
click at [749, 368] on input "text" at bounding box center [798, 376] width 232 height 37
type input "georgio.nmible"
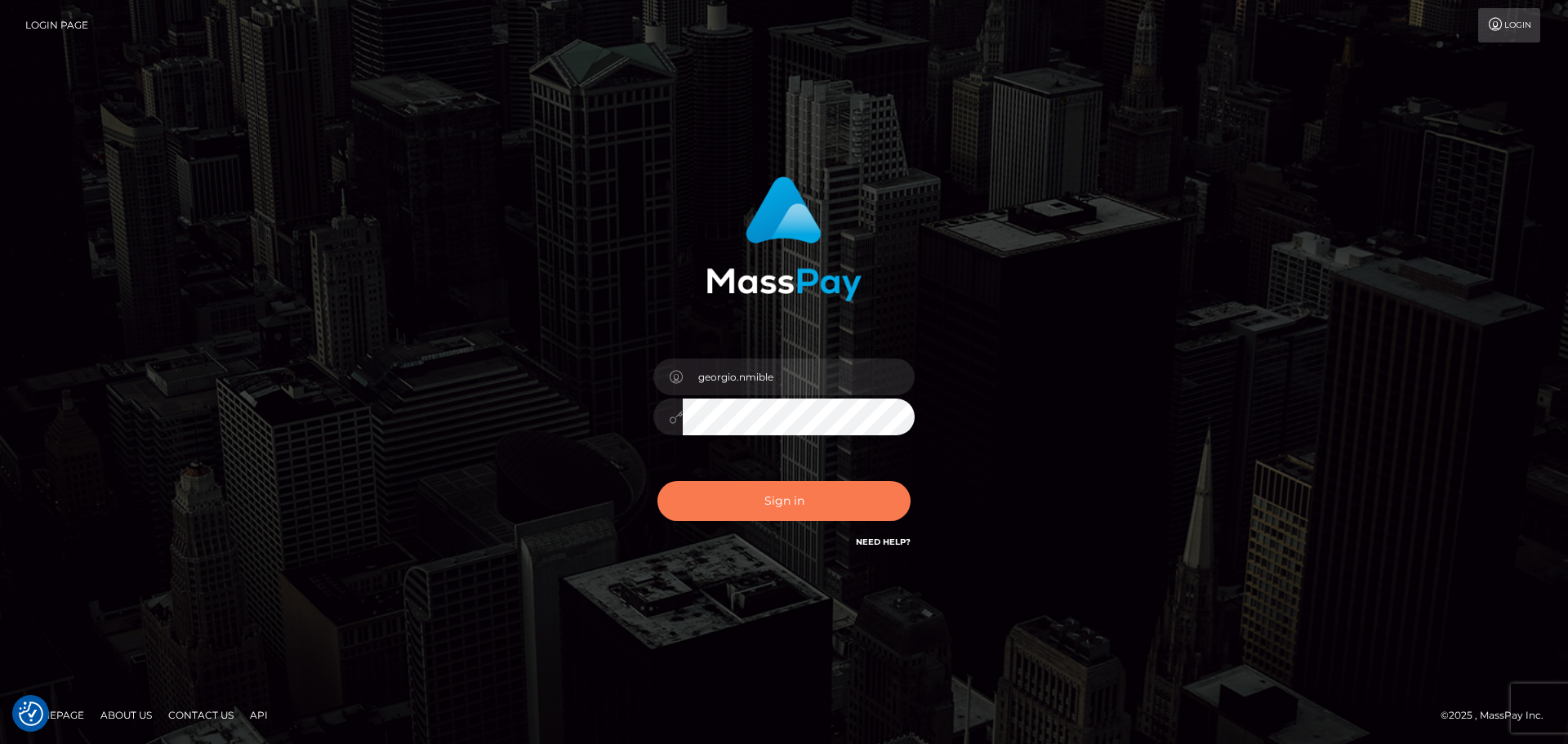
click at [751, 510] on button "Sign in" at bounding box center [784, 501] width 253 height 40
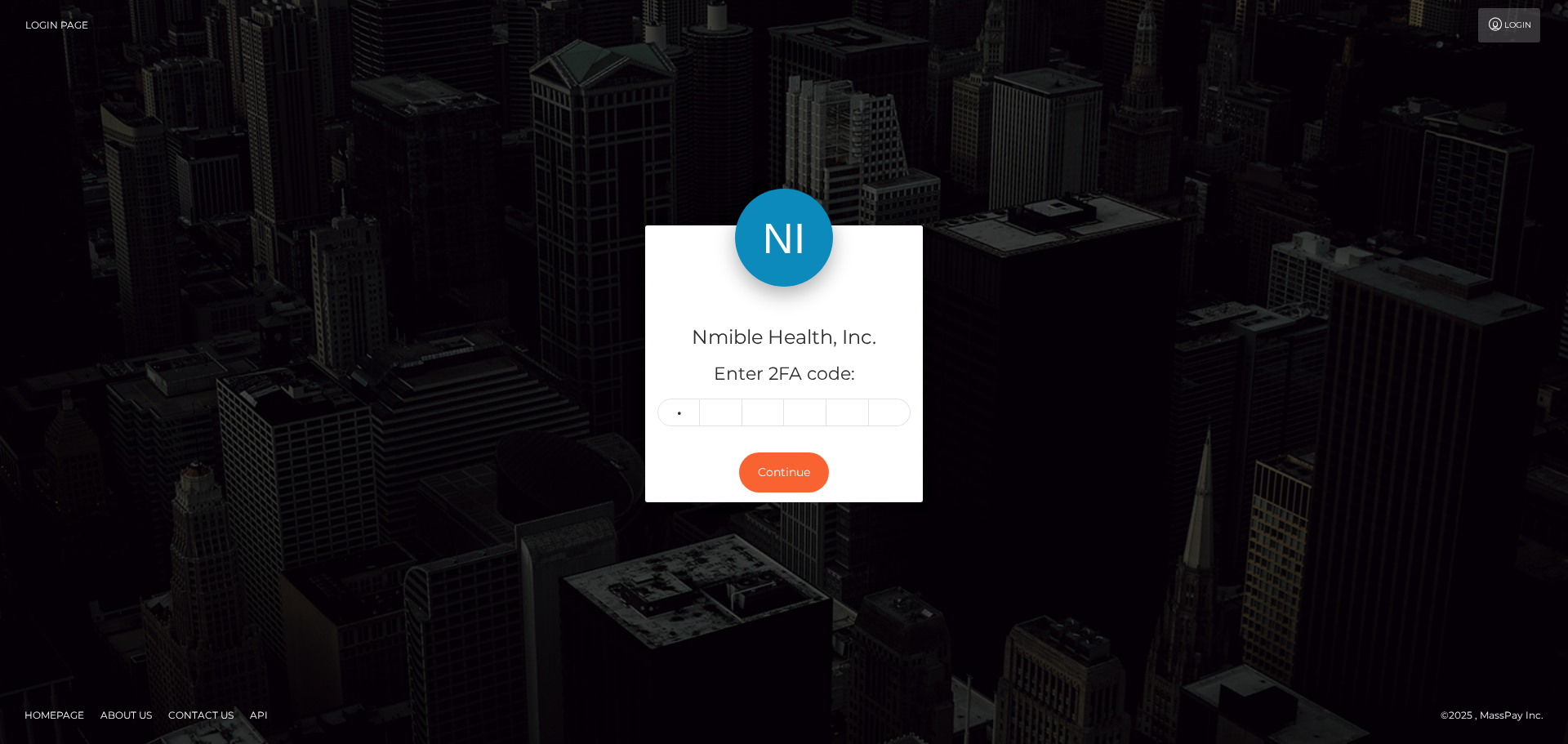
type input "5"
type input "6"
type input "5"
type input "1"
type input "5"
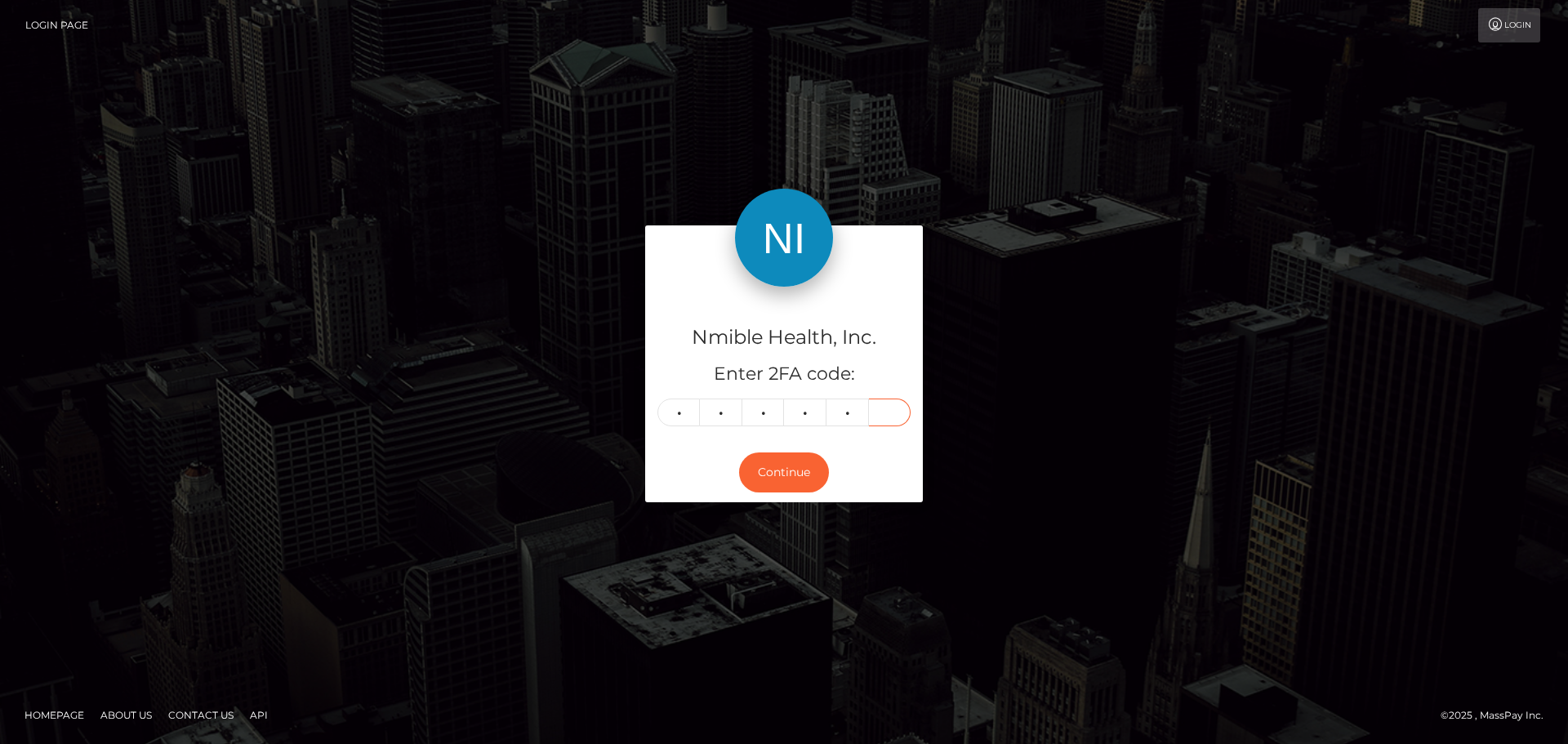
type input "1"
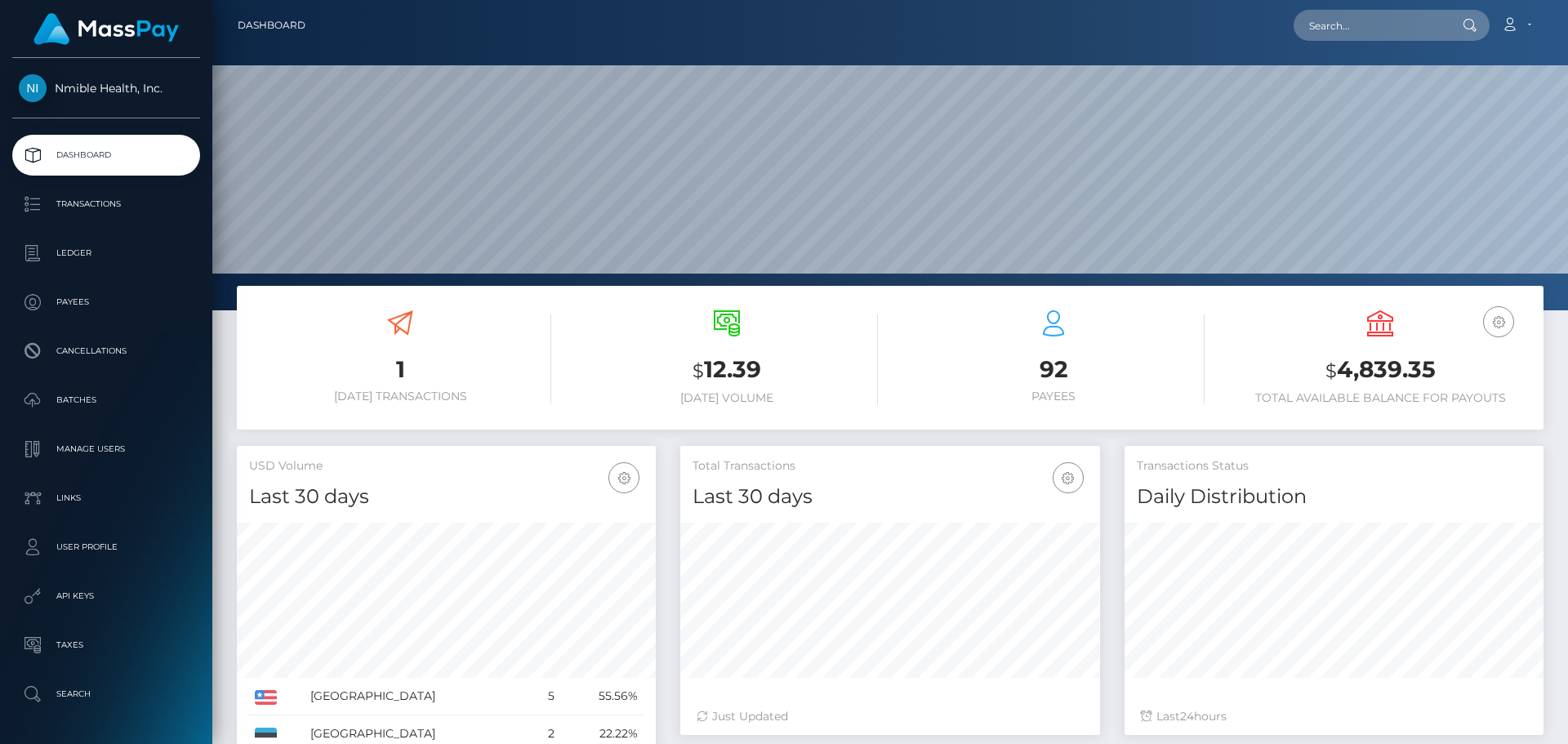
scroll to position [290, 419]
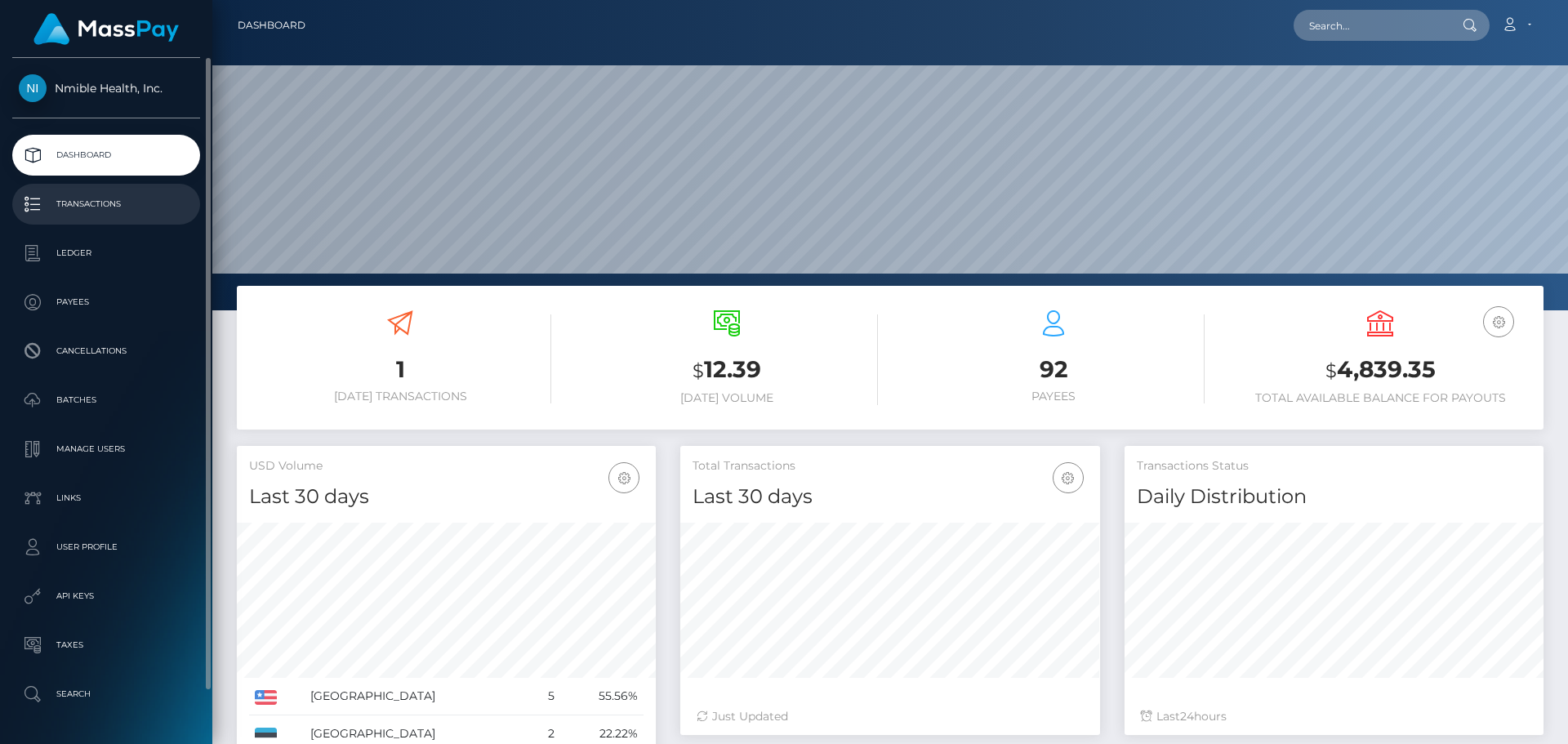
click at [126, 198] on p "Transactions" at bounding box center [106, 204] width 175 height 24
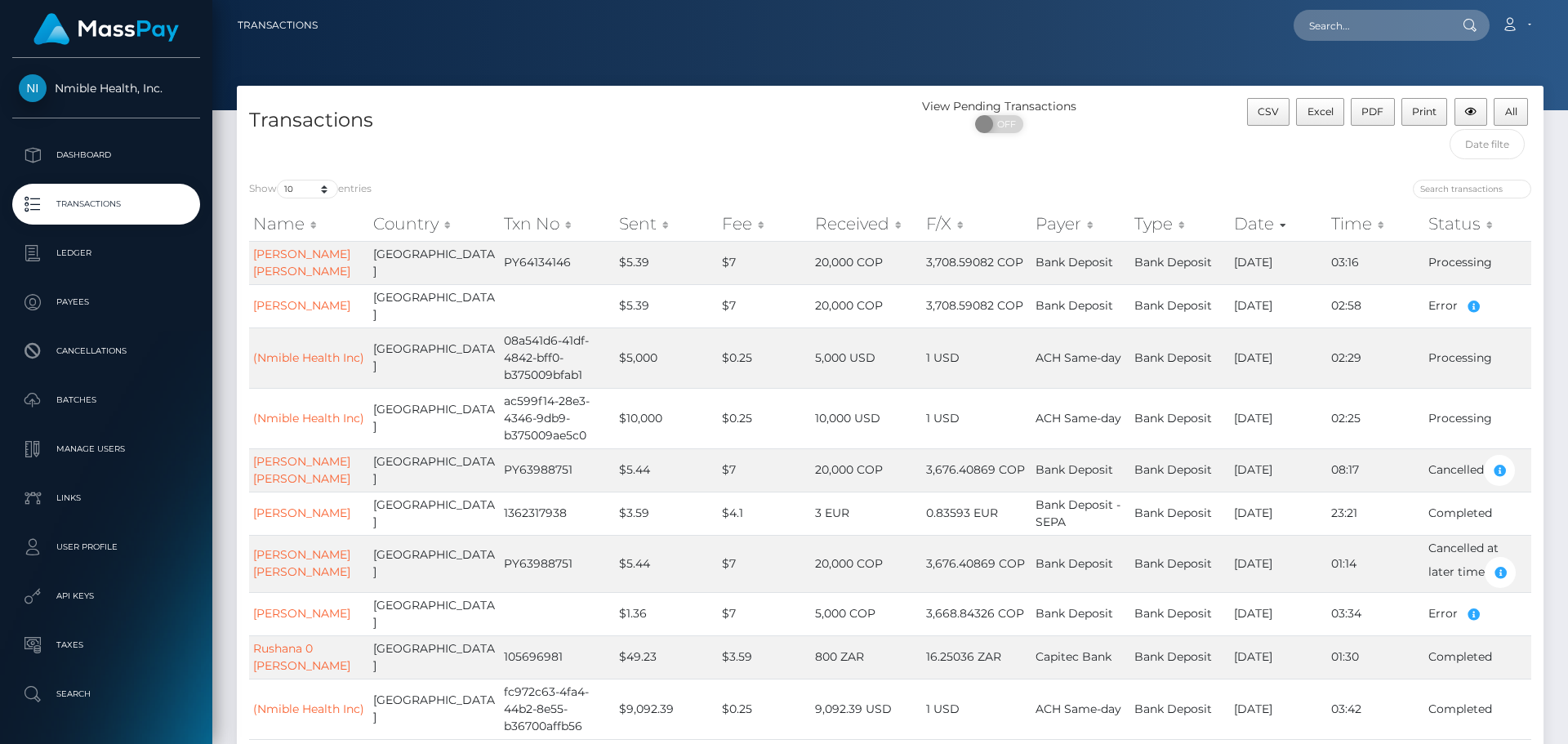
click at [547, 123] on h4 "Transactions" at bounding box center [563, 120] width 629 height 28
click at [699, 156] on div "Transactions" at bounding box center [563, 133] width 654 height 70
click at [739, 119] on h4 "Transactions" at bounding box center [563, 120] width 629 height 28
click at [78, 197] on p "Transactions" at bounding box center [106, 204] width 175 height 24
click at [307, 267] on link "MARIA PIEDAD ALVAREZ RUIZ" at bounding box center [301, 262] width 97 height 32
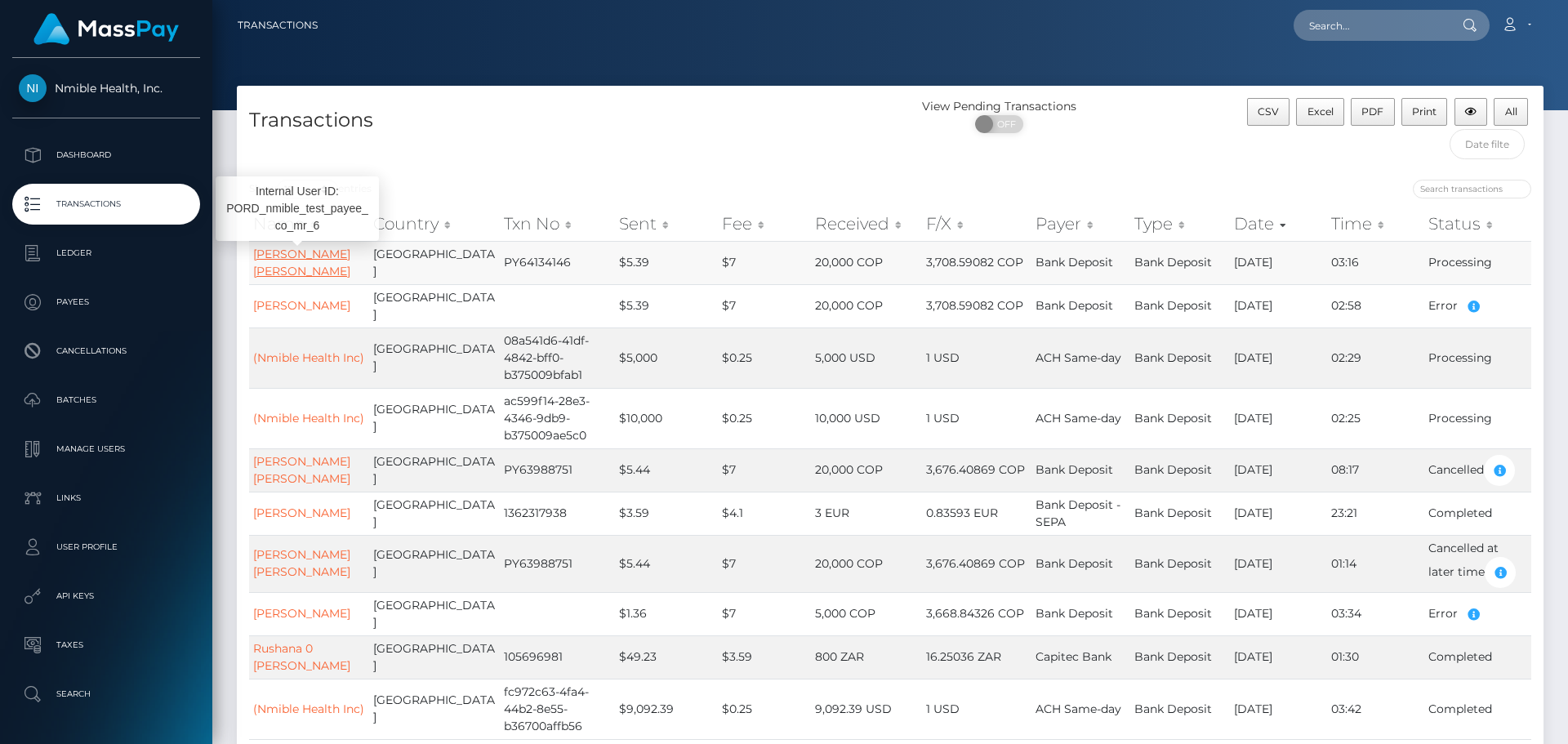
click at [308, 257] on link "MARIA PIEDAD ALVAREZ RUIZ" at bounding box center [301, 262] width 97 height 32
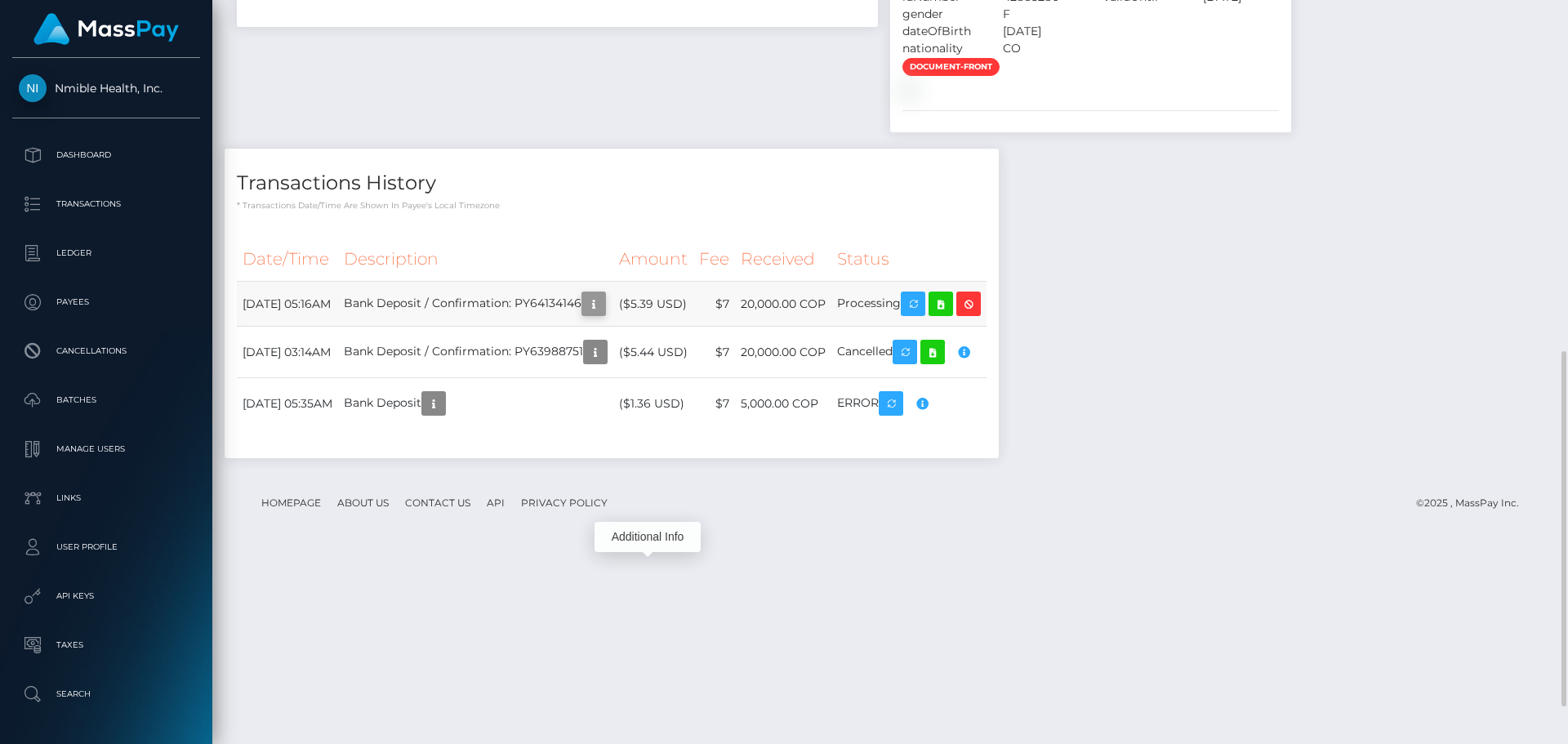
scroll to position [196, 419]
click at [604, 314] on icon "button" at bounding box center [593, 304] width 20 height 21
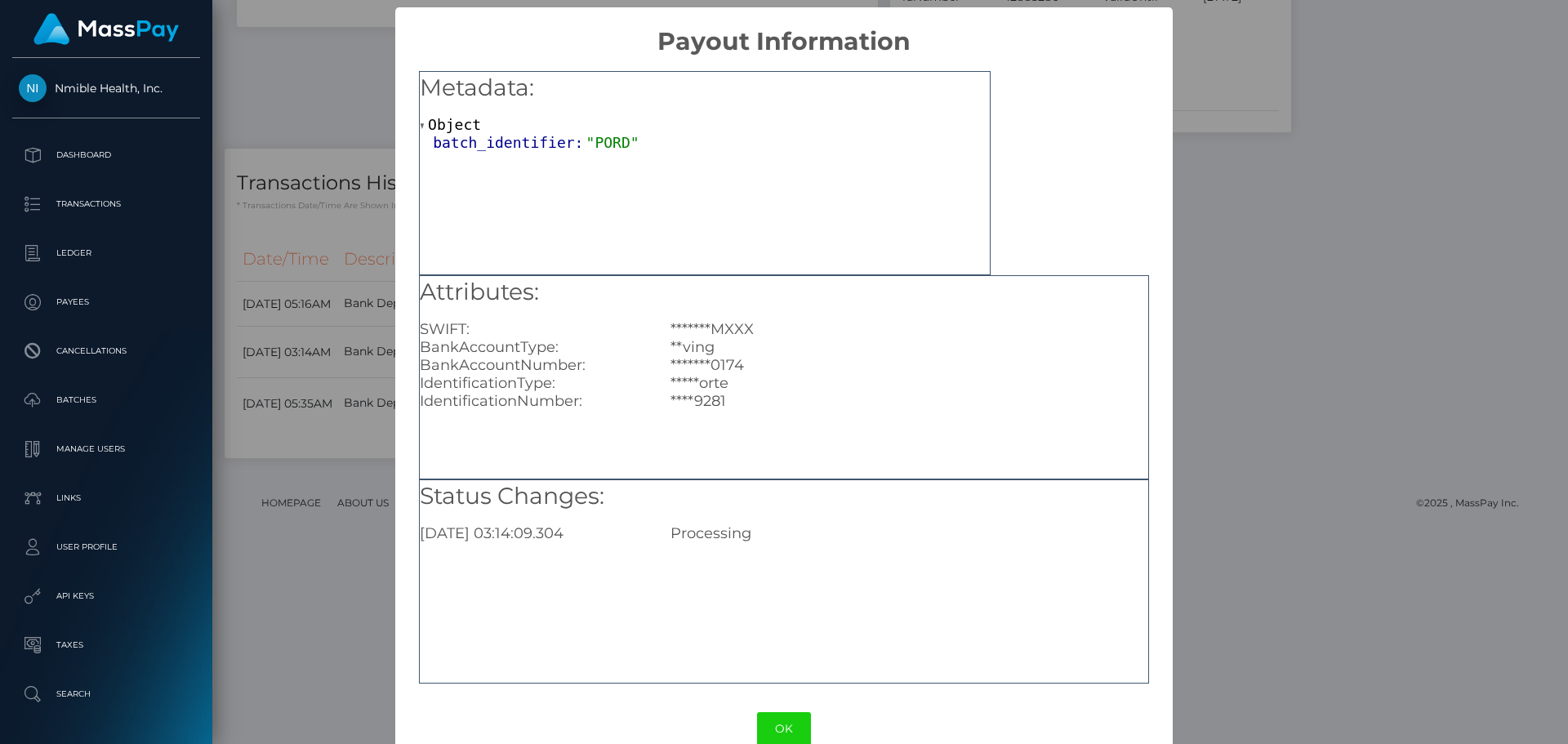
scroll to position [33, 0]
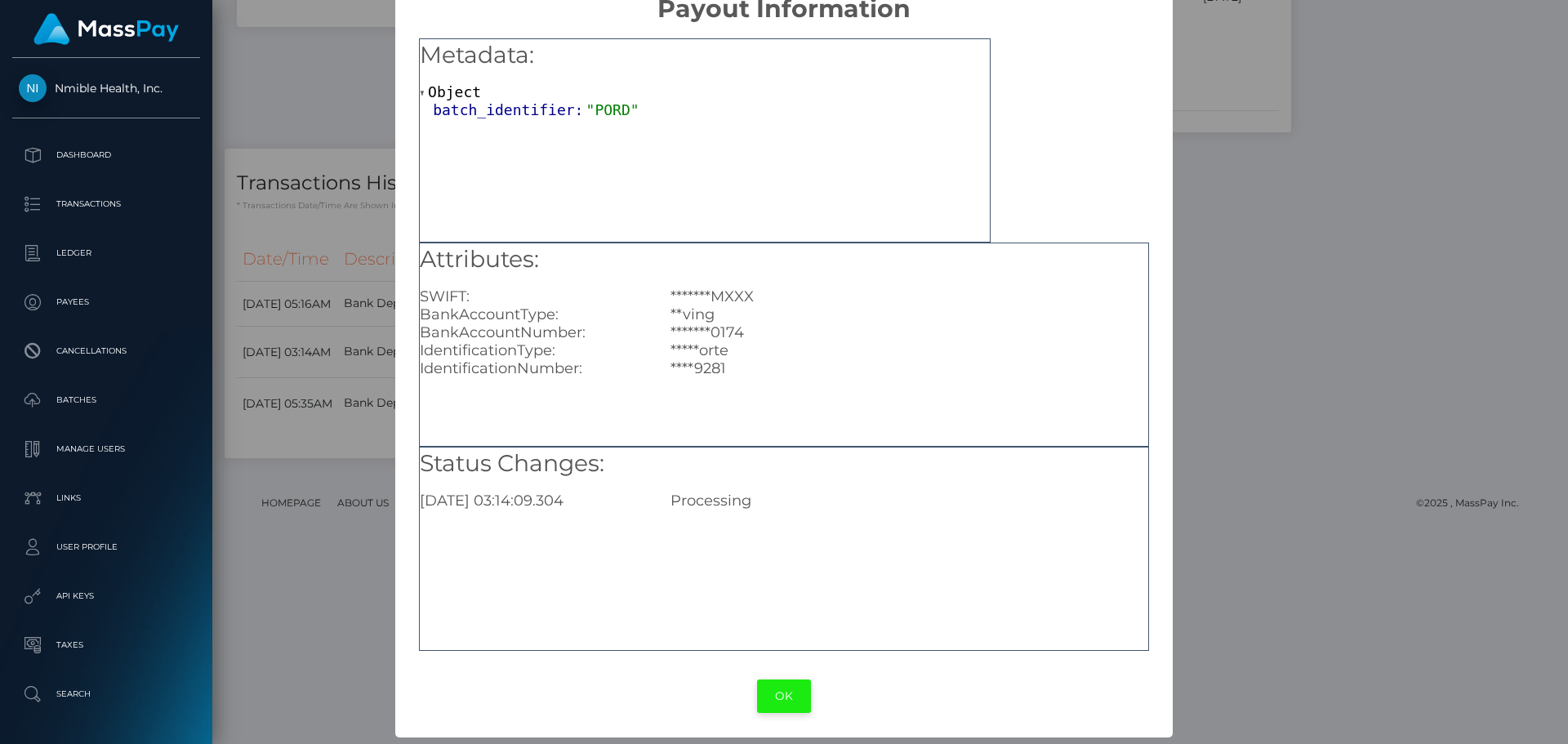
click at [790, 694] on button "OK" at bounding box center [784, 696] width 54 height 34
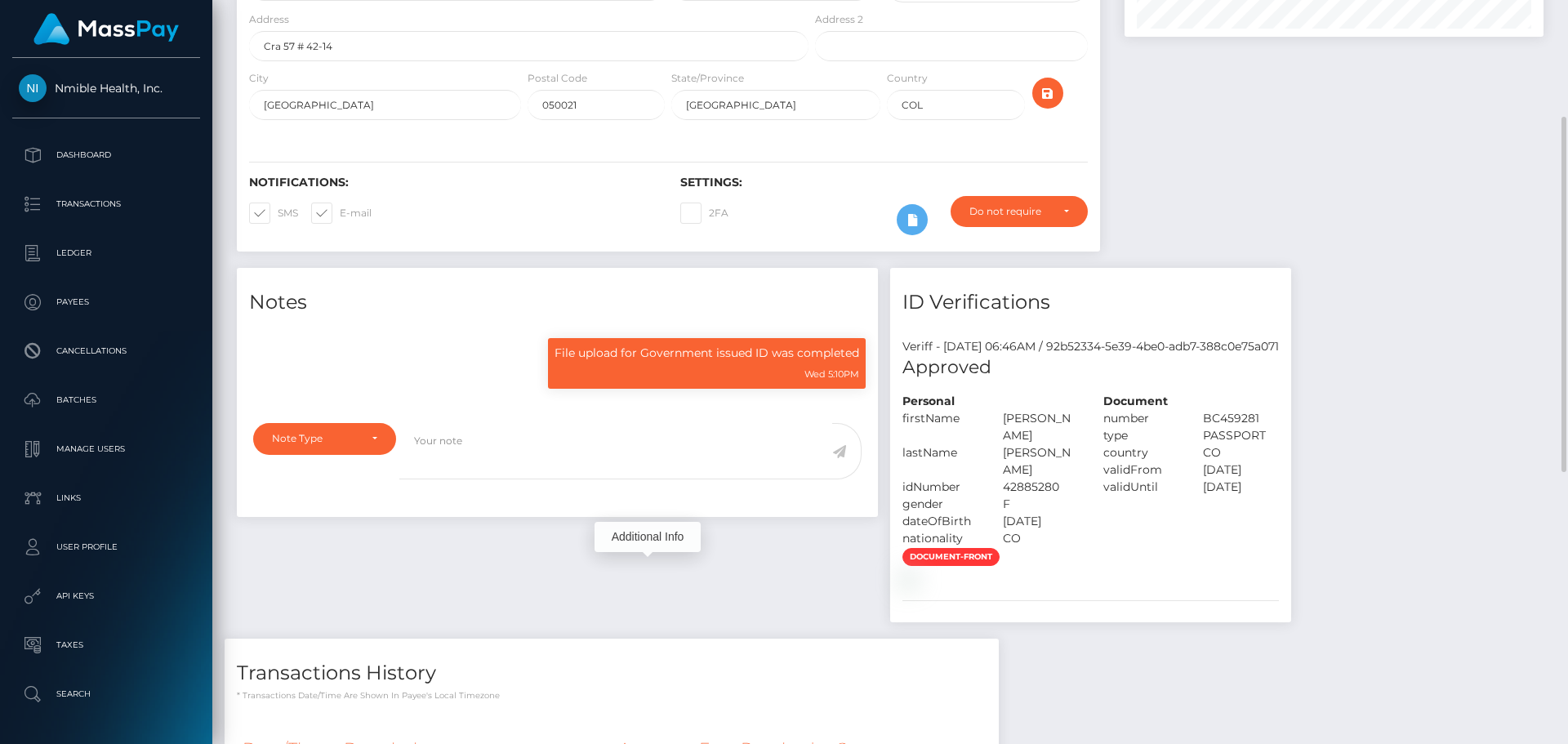
scroll to position [0, 0]
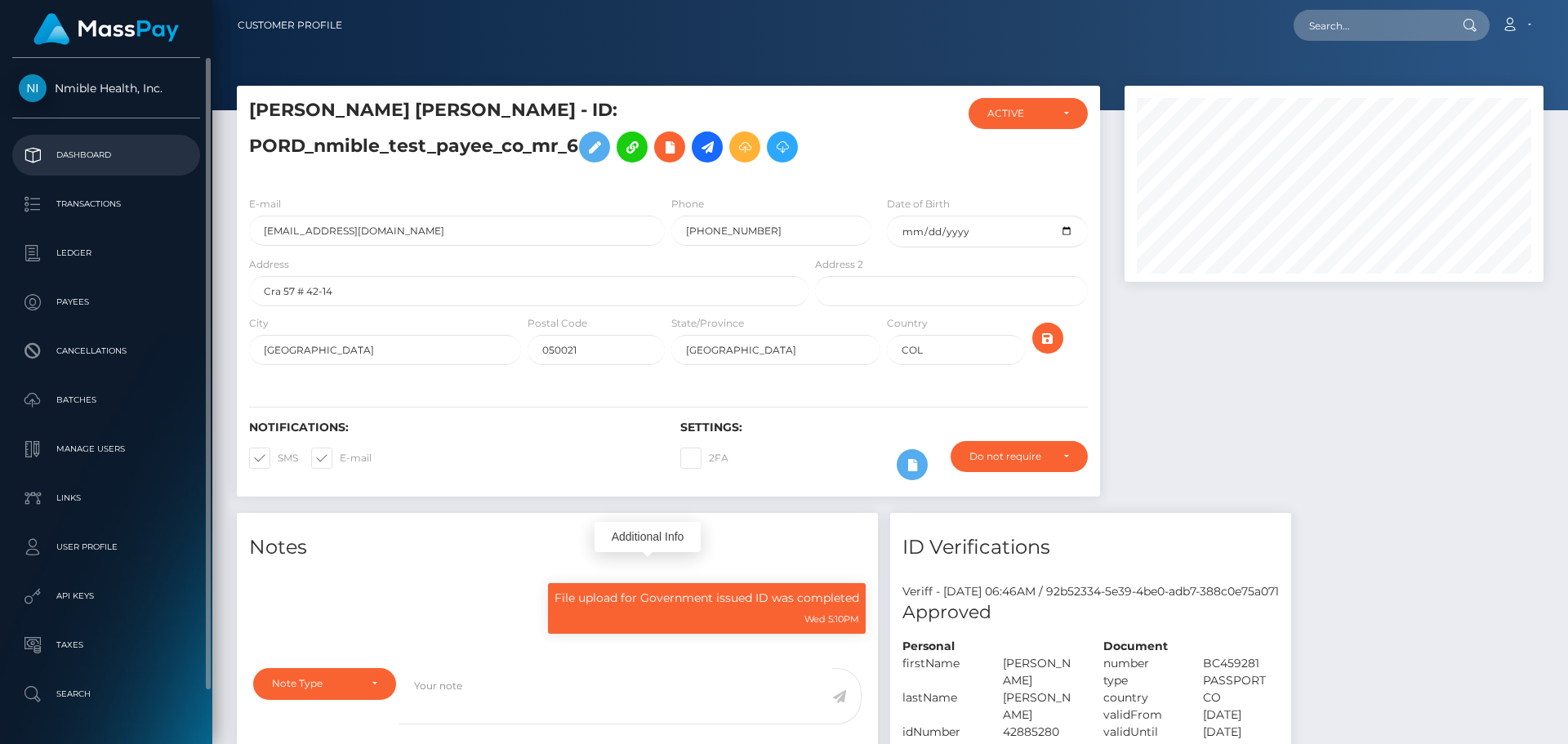
click at [94, 151] on p "Dashboard" at bounding box center [106, 155] width 175 height 24
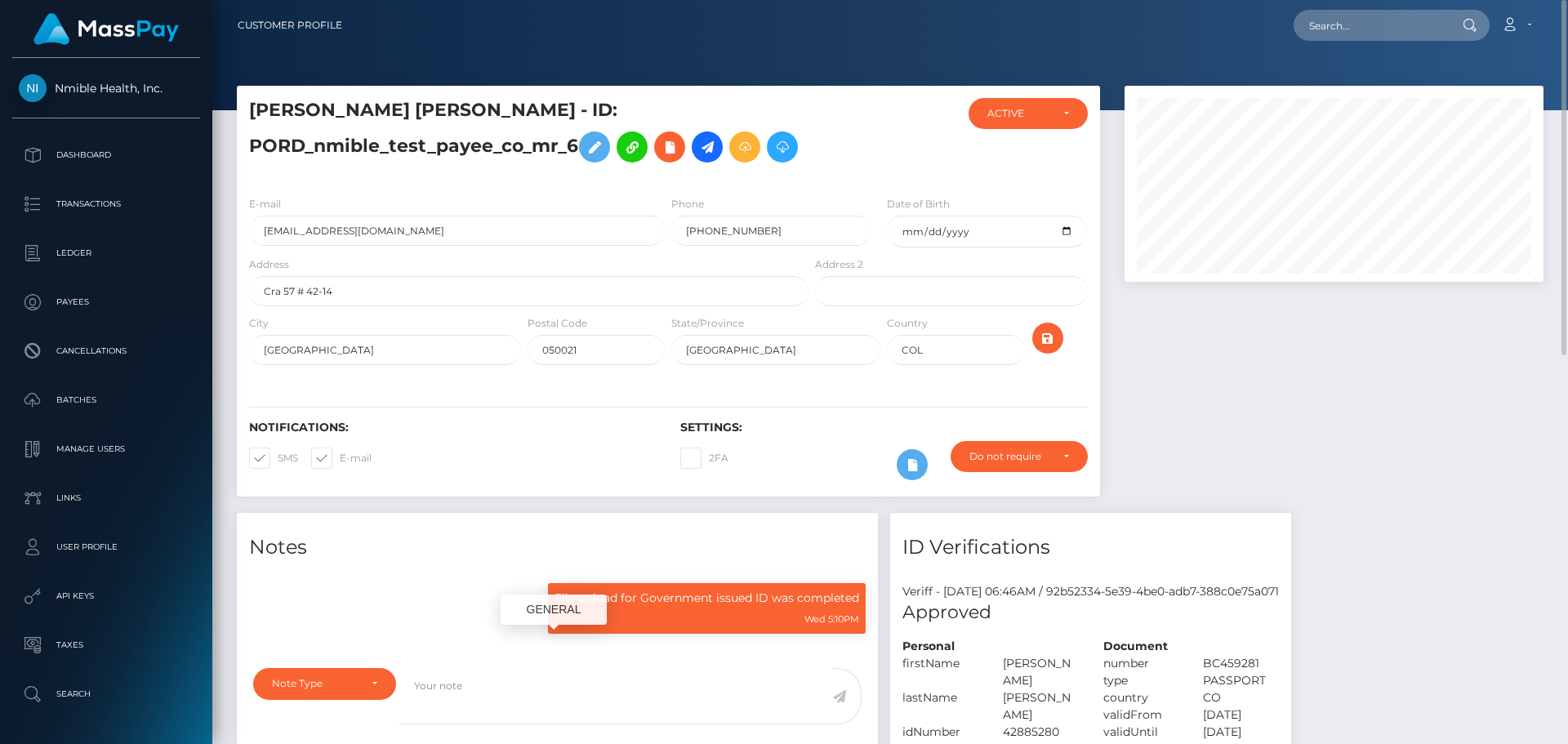
scroll to position [196, 419]
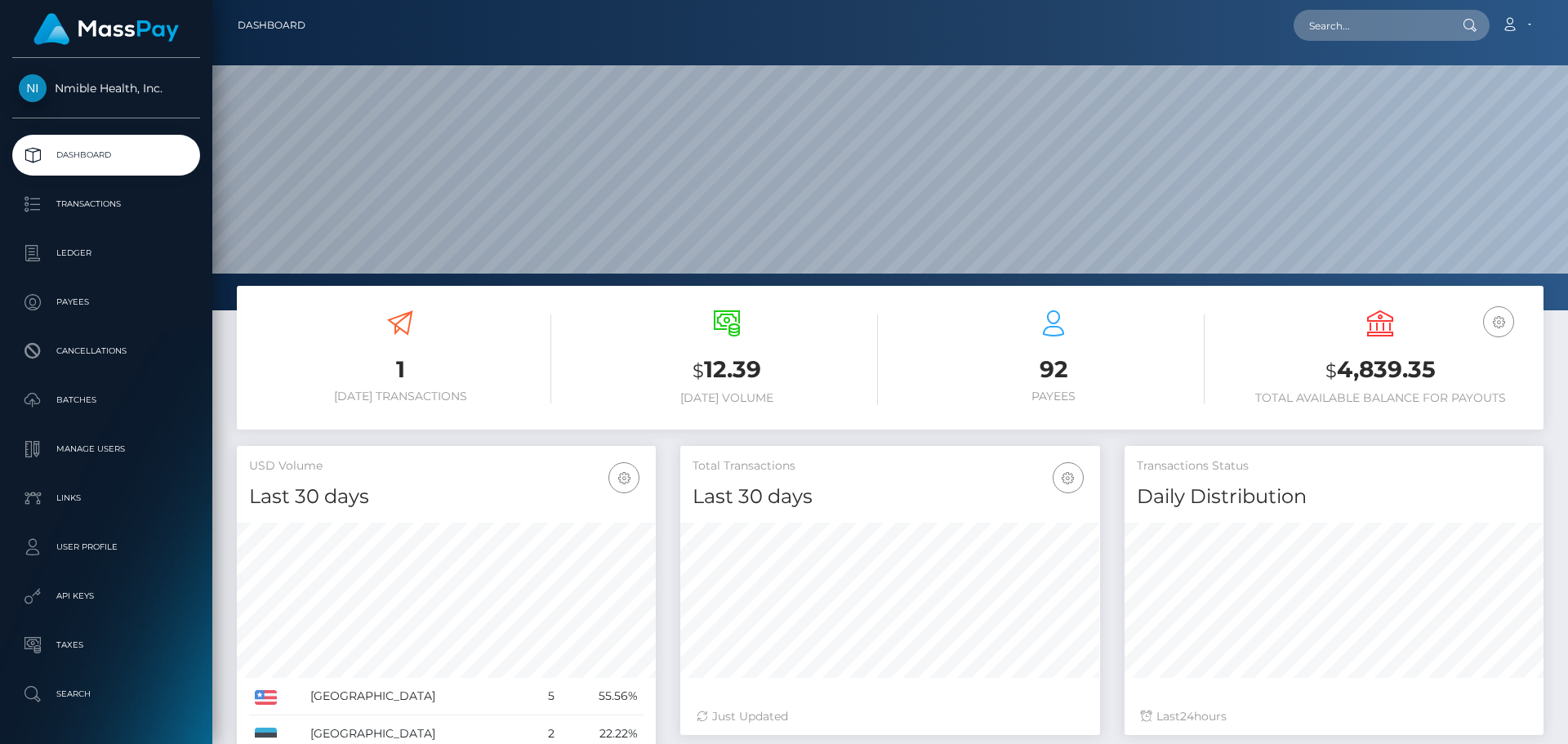
scroll to position [290, 419]
